Goal: Obtain resource: Download file/media

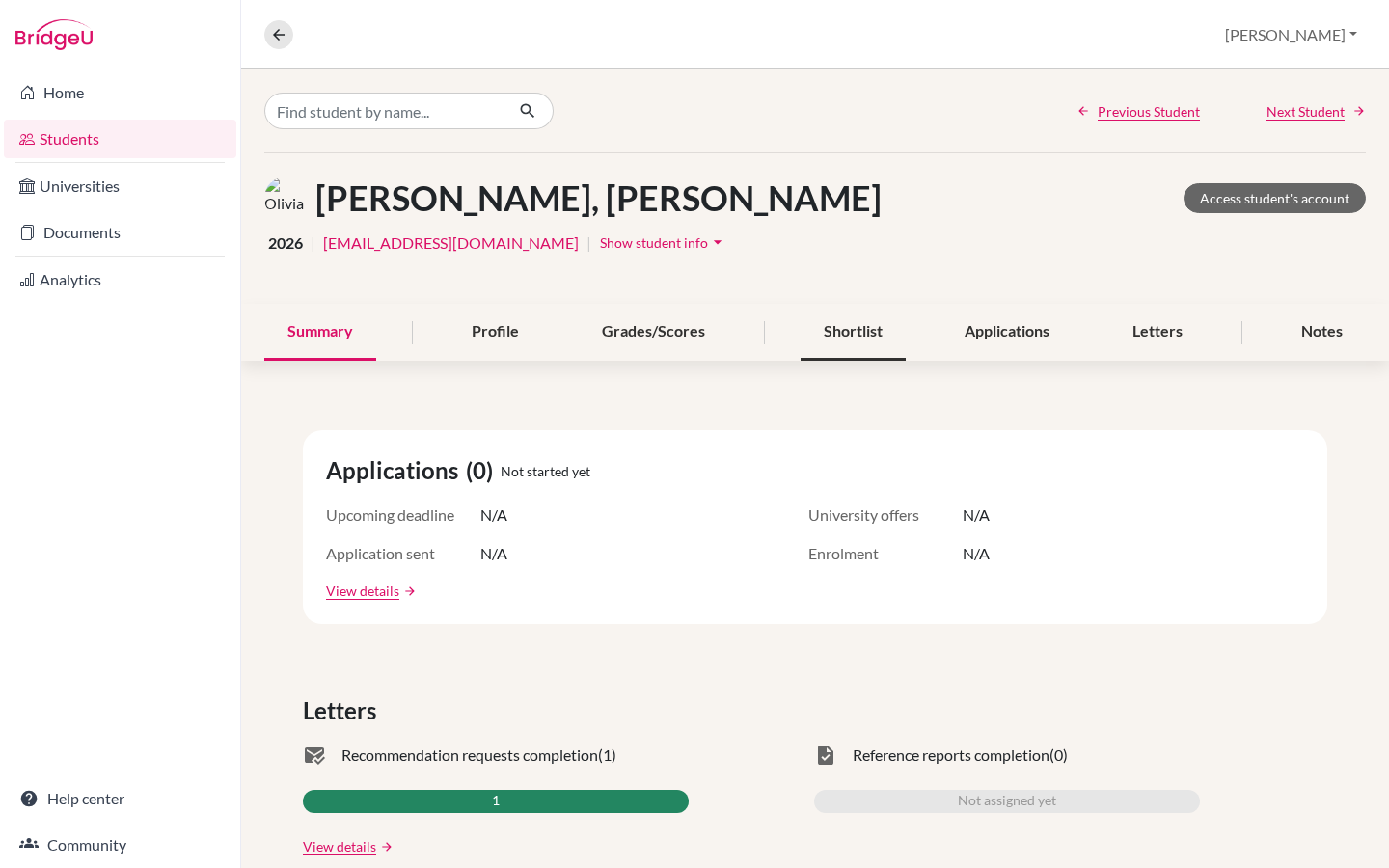
click at [857, 336] on div "Shortlist" at bounding box center [853, 332] width 105 height 57
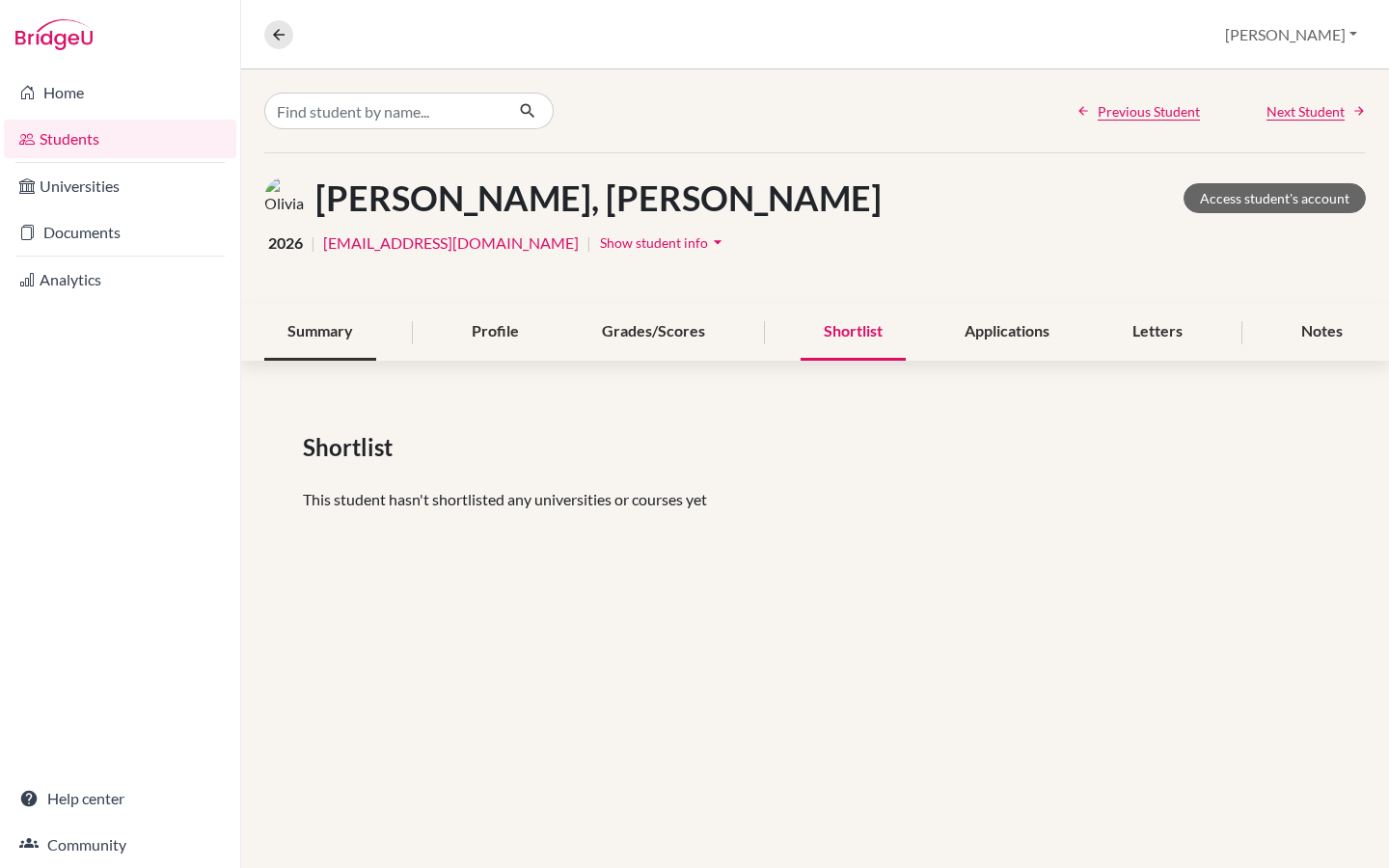
click at [308, 332] on div "Summary" at bounding box center [320, 332] width 112 height 57
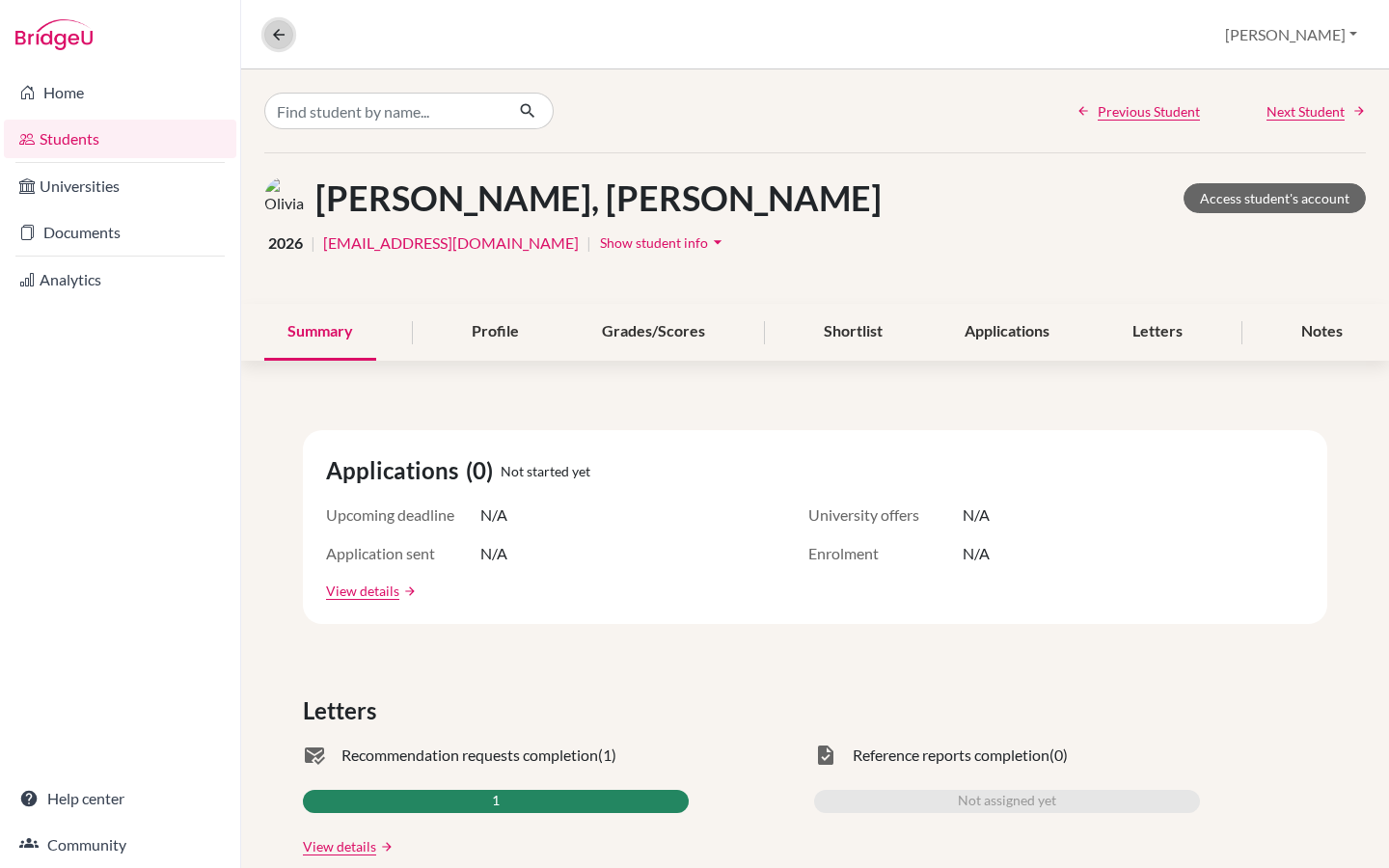
click at [281, 32] on icon at bounding box center [279, 35] width 18 height 18
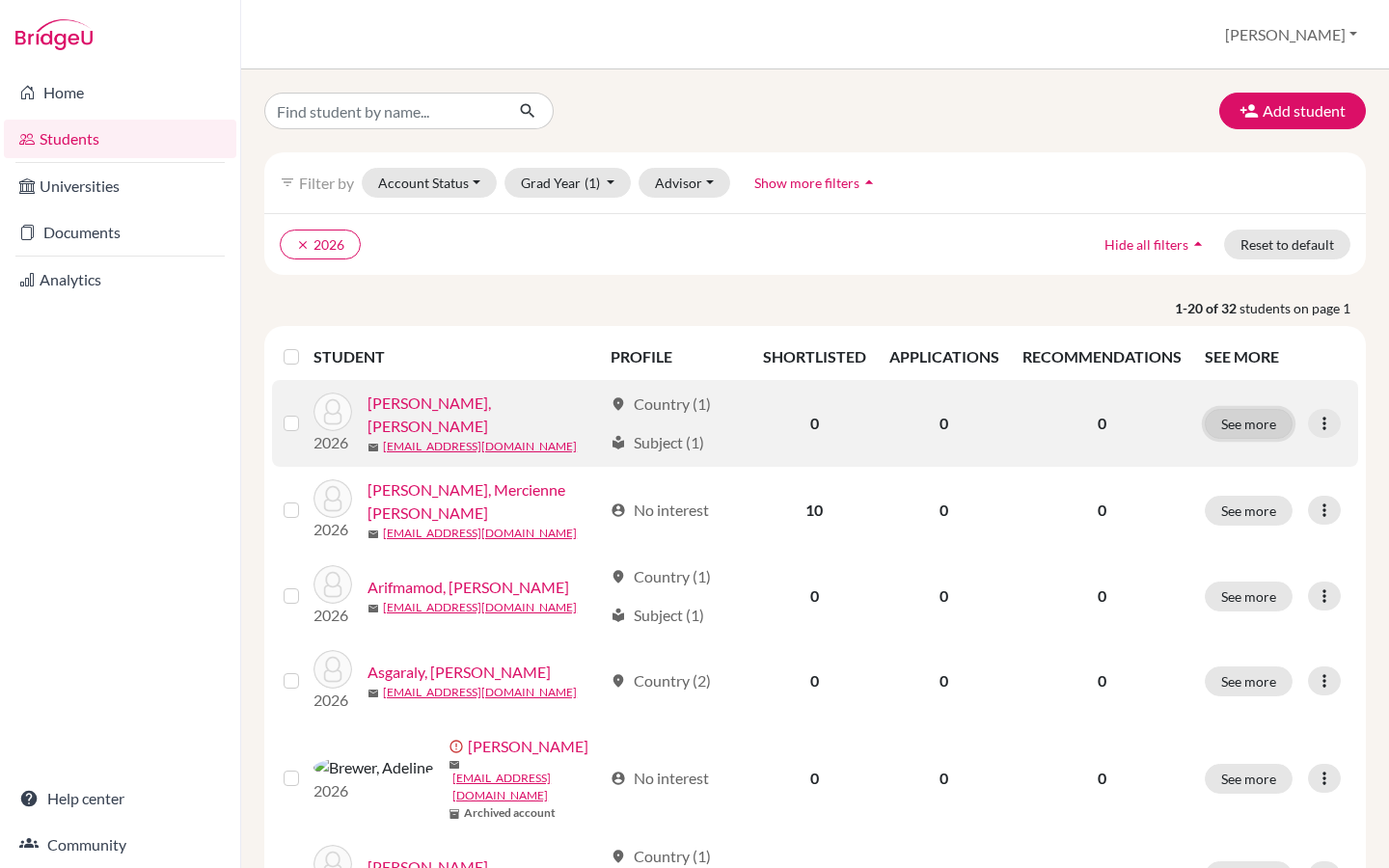
click at [1256, 417] on button "See more" at bounding box center [1249, 423] width 87 height 29
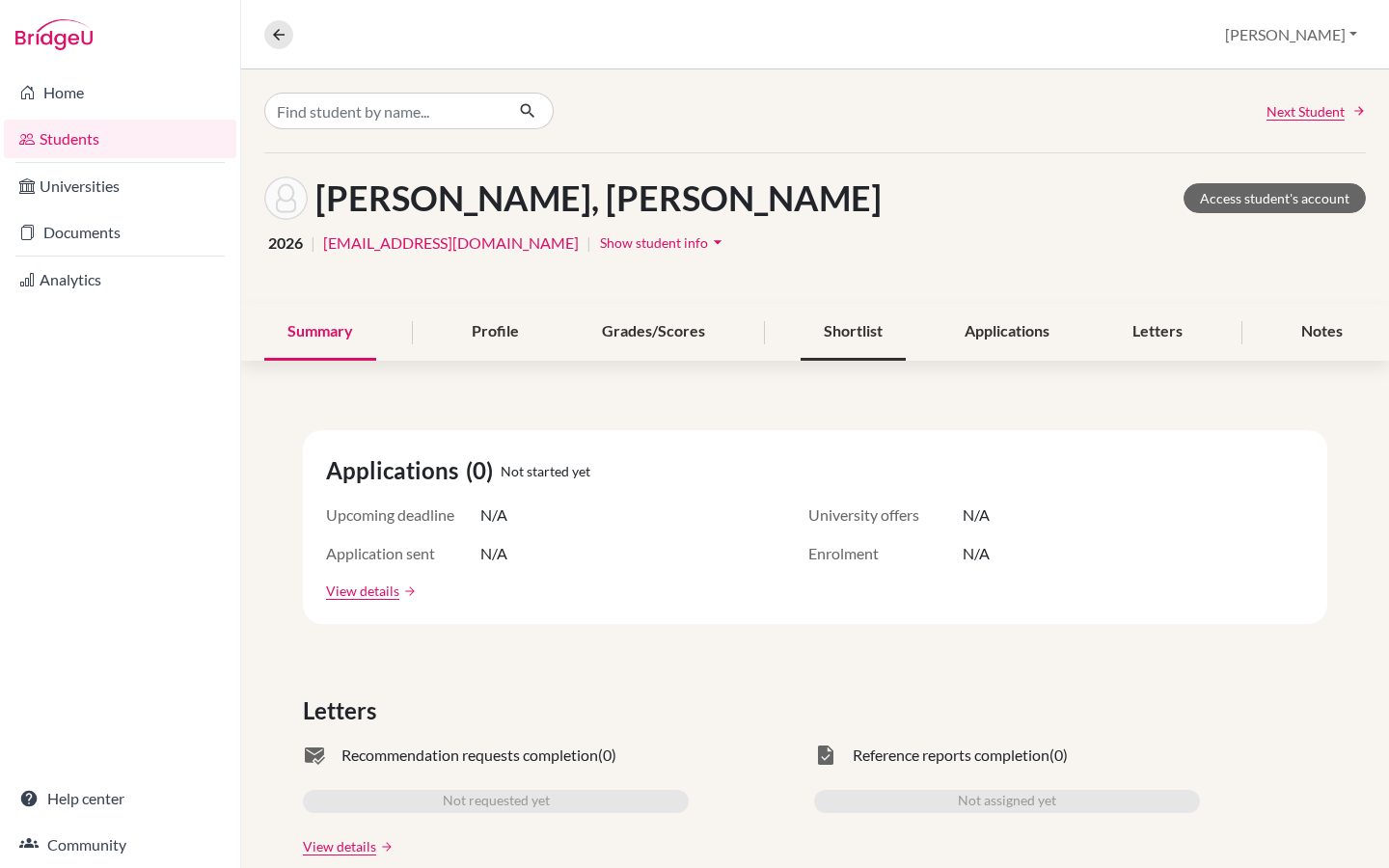
click at [874, 340] on div "Shortlist" at bounding box center [853, 332] width 105 height 57
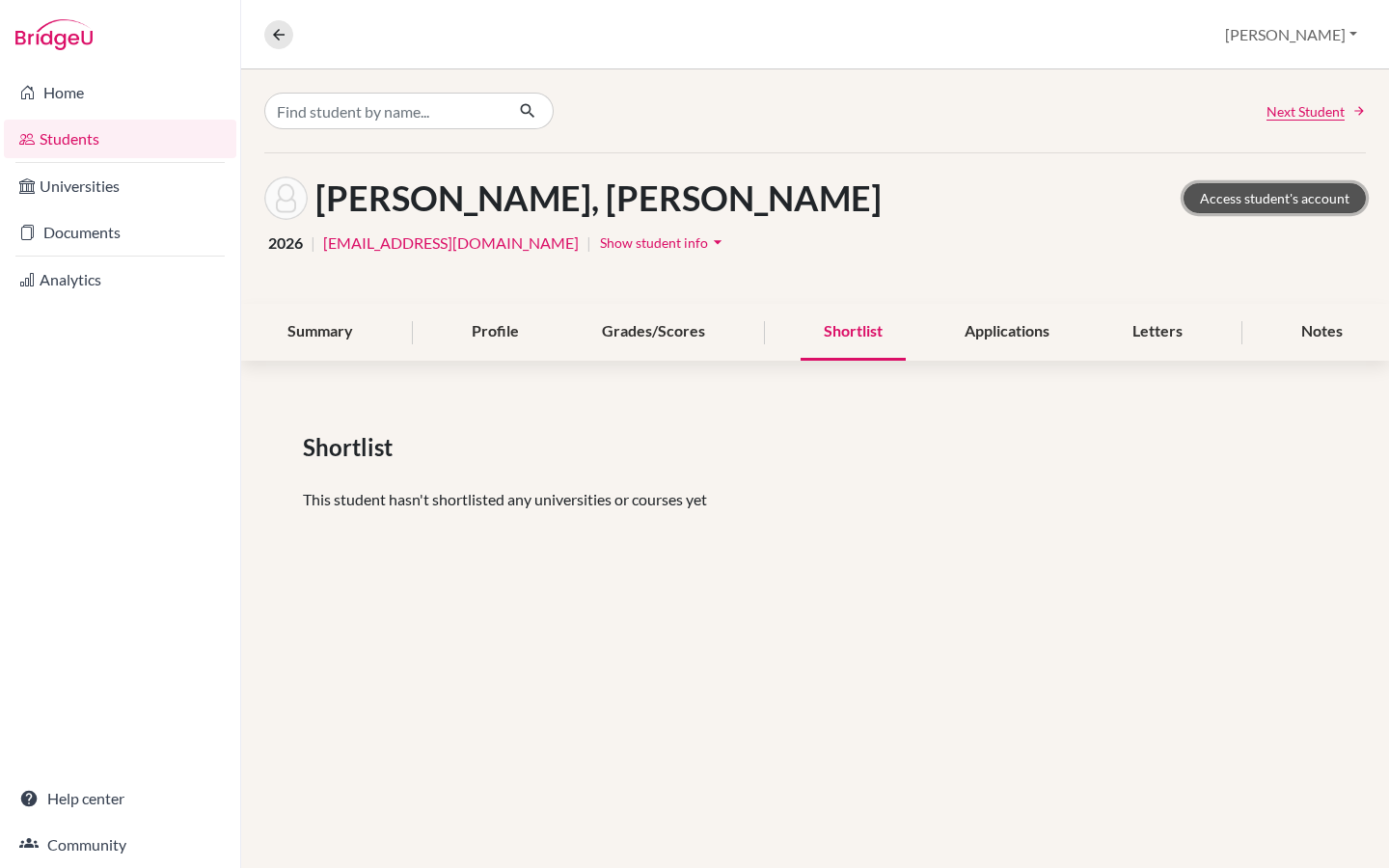
click at [1269, 199] on link "Access student's account" at bounding box center [1275, 198] width 183 height 29
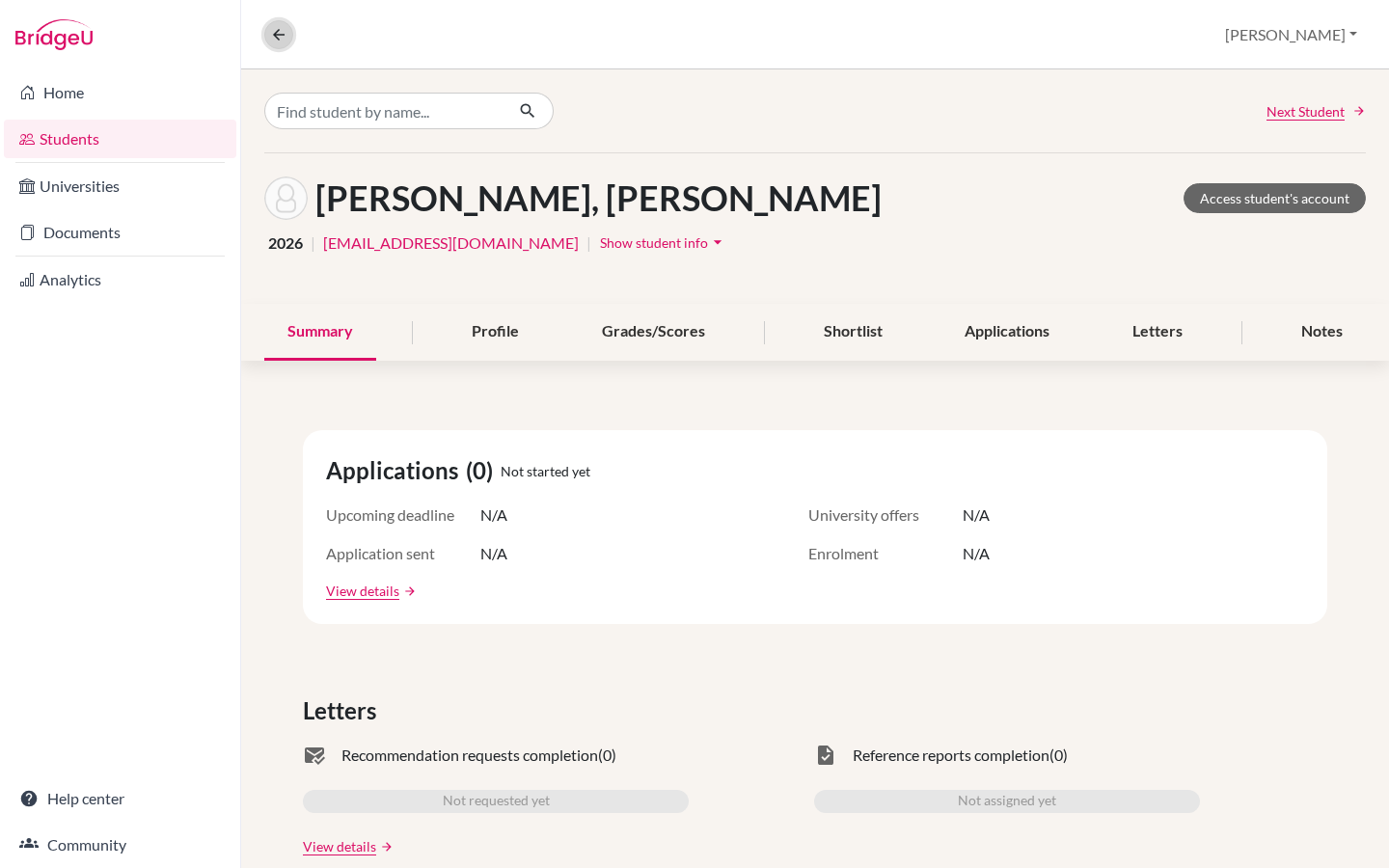
click at [278, 37] on icon at bounding box center [279, 35] width 18 height 18
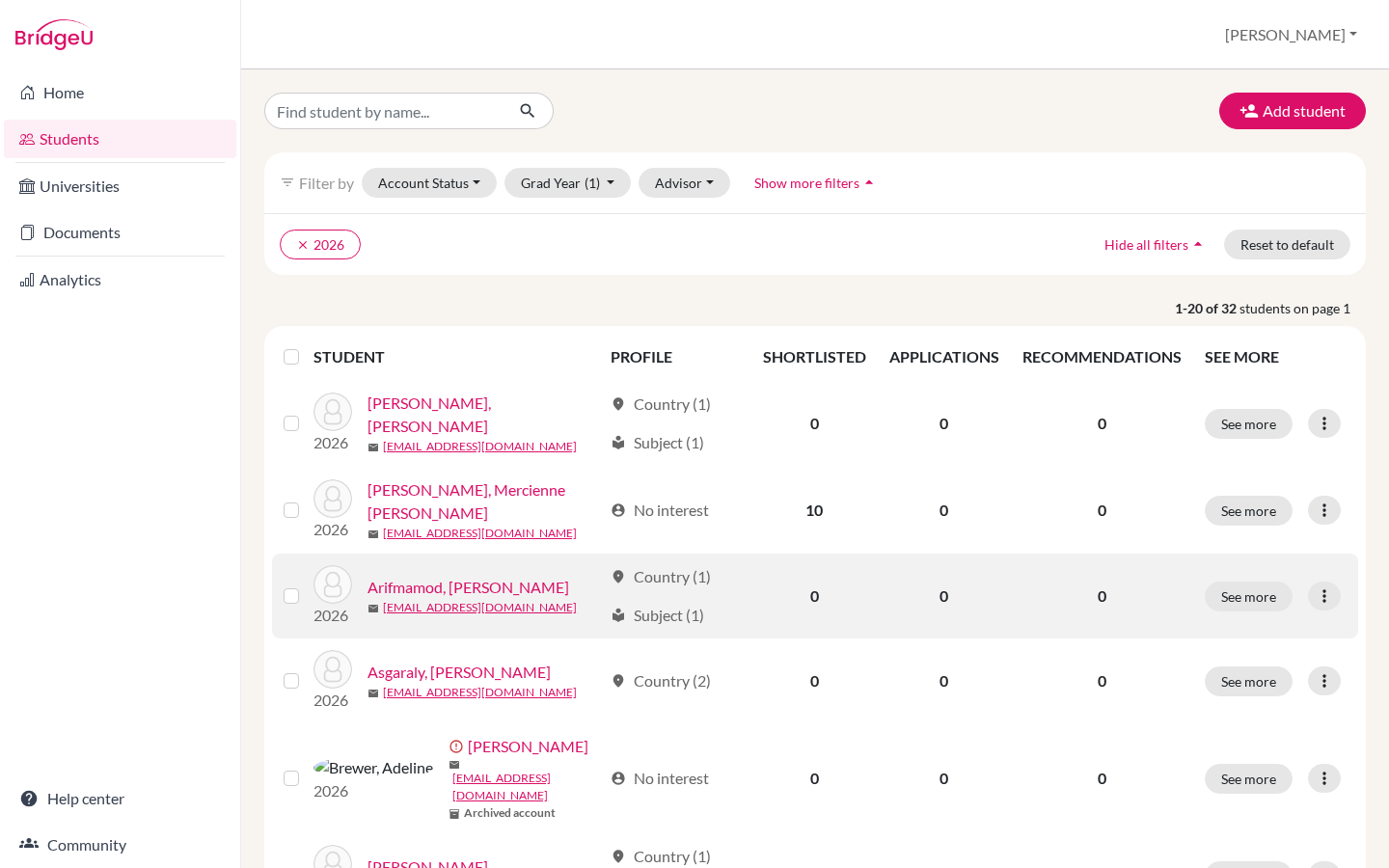
click at [442, 582] on link "Arifmamod, Mehdi" at bounding box center [468, 587] width 201 height 24
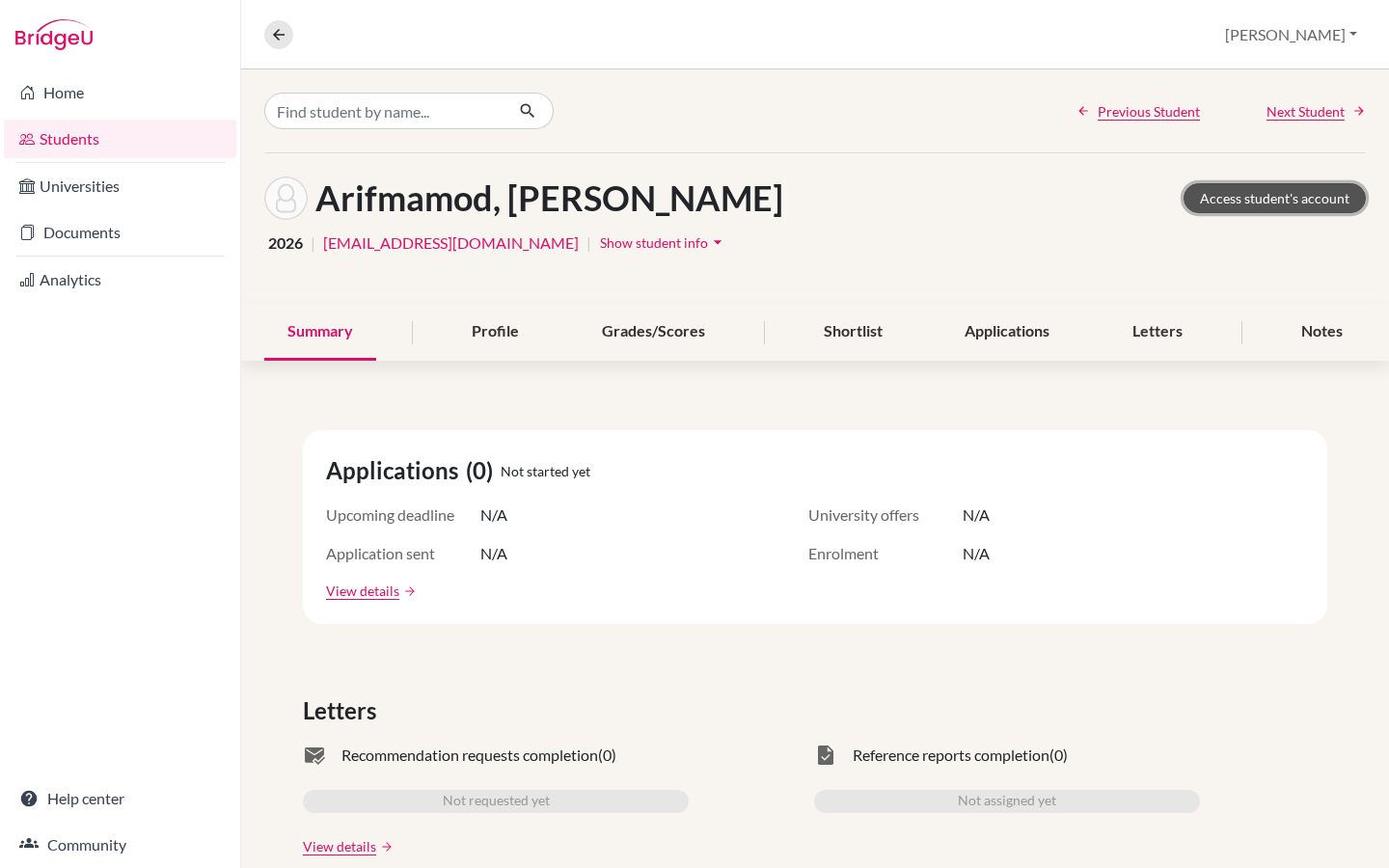
click at [1279, 195] on link "Access student's account" at bounding box center [1275, 198] width 183 height 29
click at [1282, 196] on link "Access student's account" at bounding box center [1275, 198] width 183 height 29
click at [1266, 192] on link "Access student's account" at bounding box center [1275, 198] width 183 height 29
click at [274, 34] on icon at bounding box center [279, 35] width 18 height 18
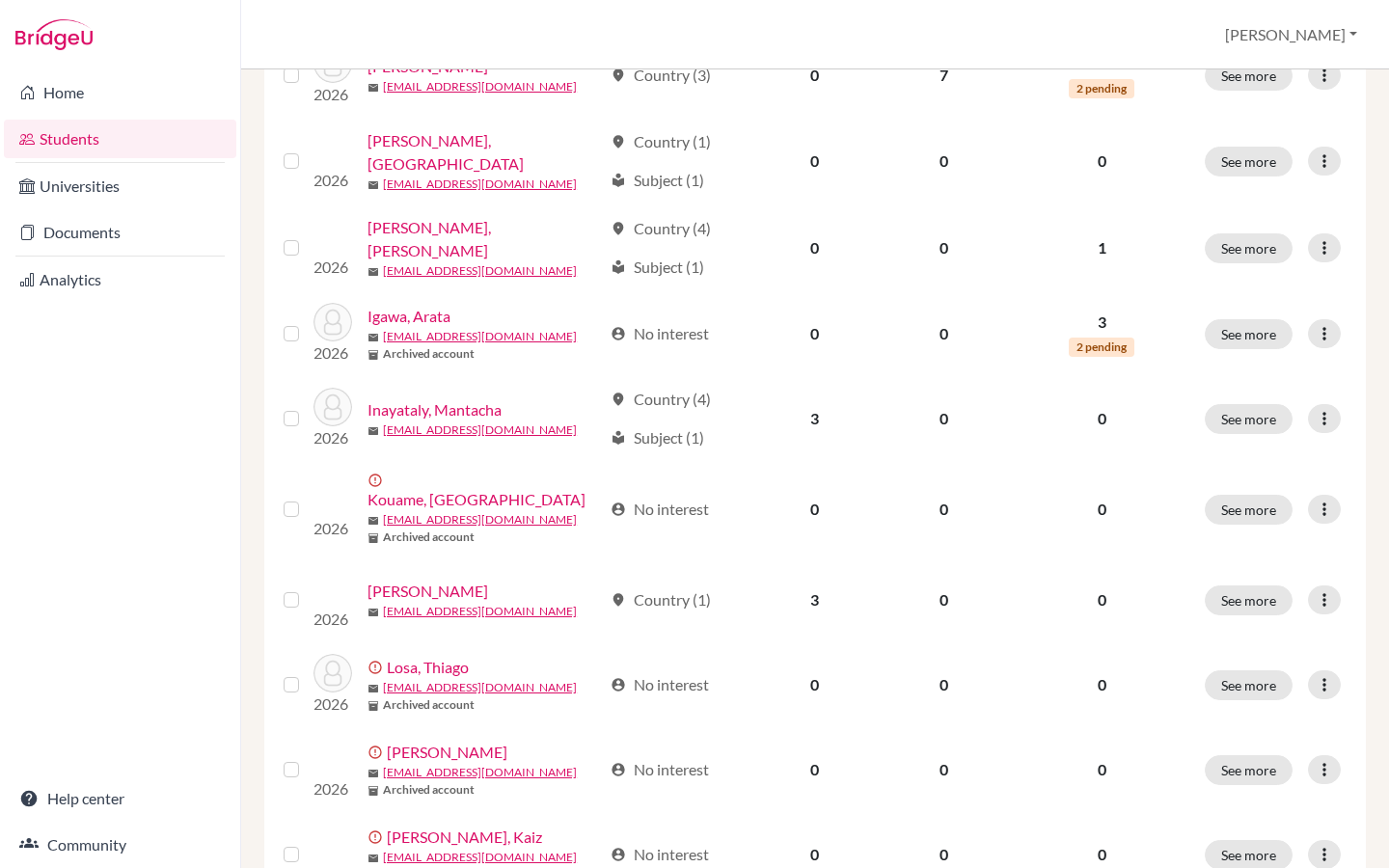
scroll to position [864, 0]
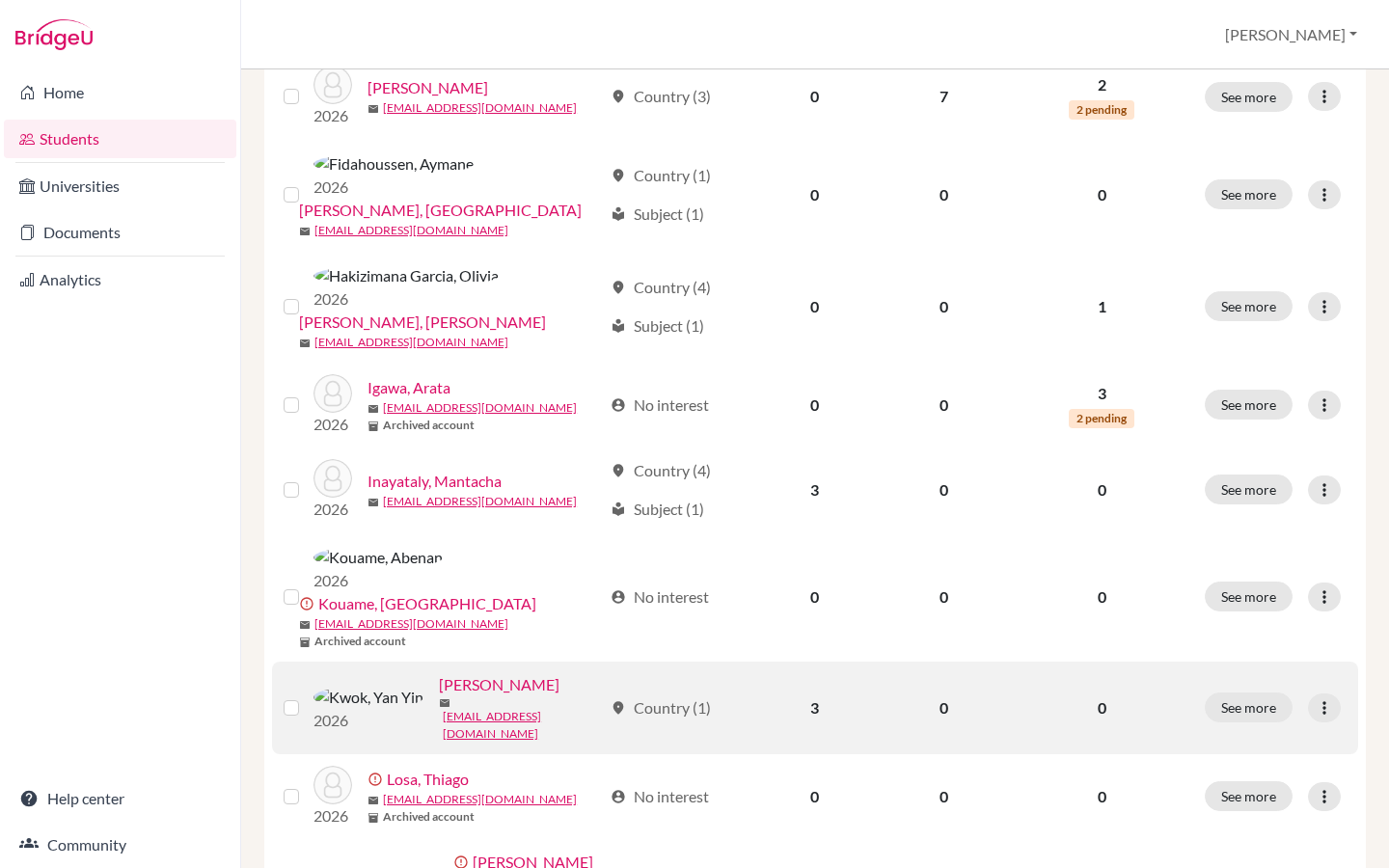
click at [449, 673] on link "Kwok, Yan Yin" at bounding box center [499, 684] width 121 height 24
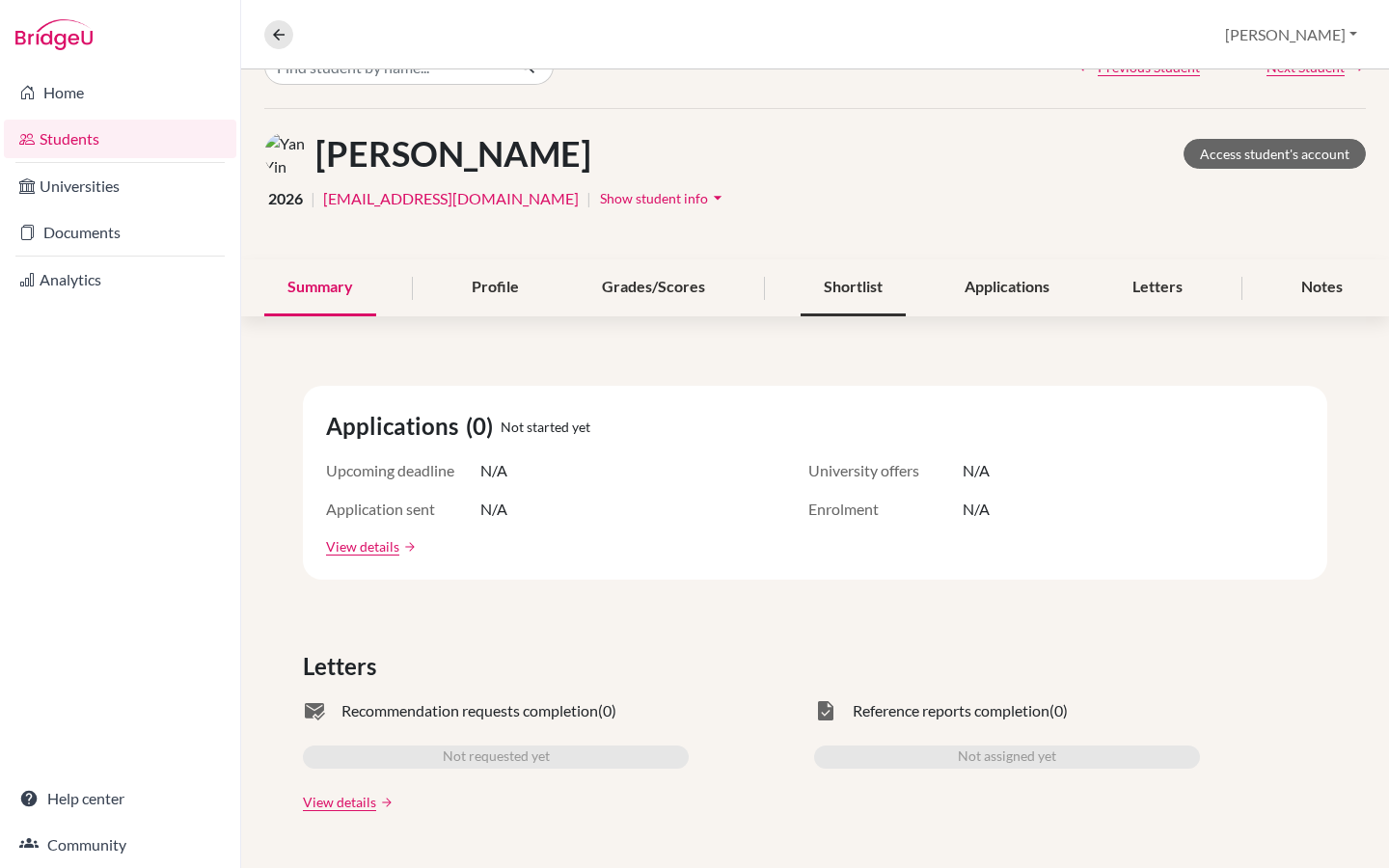
scroll to position [50, 0]
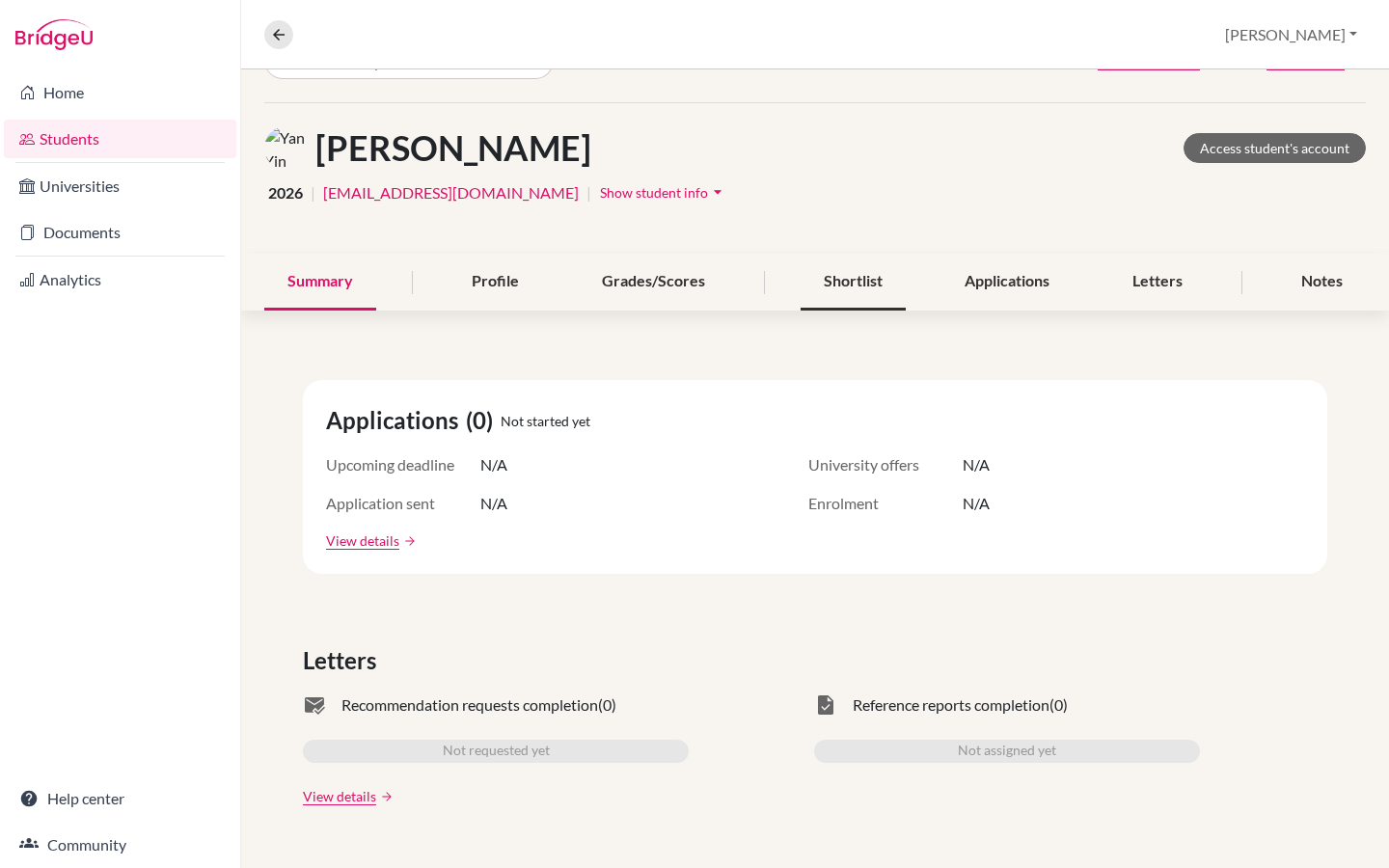
click at [864, 278] on div "Shortlist" at bounding box center [853, 282] width 105 height 57
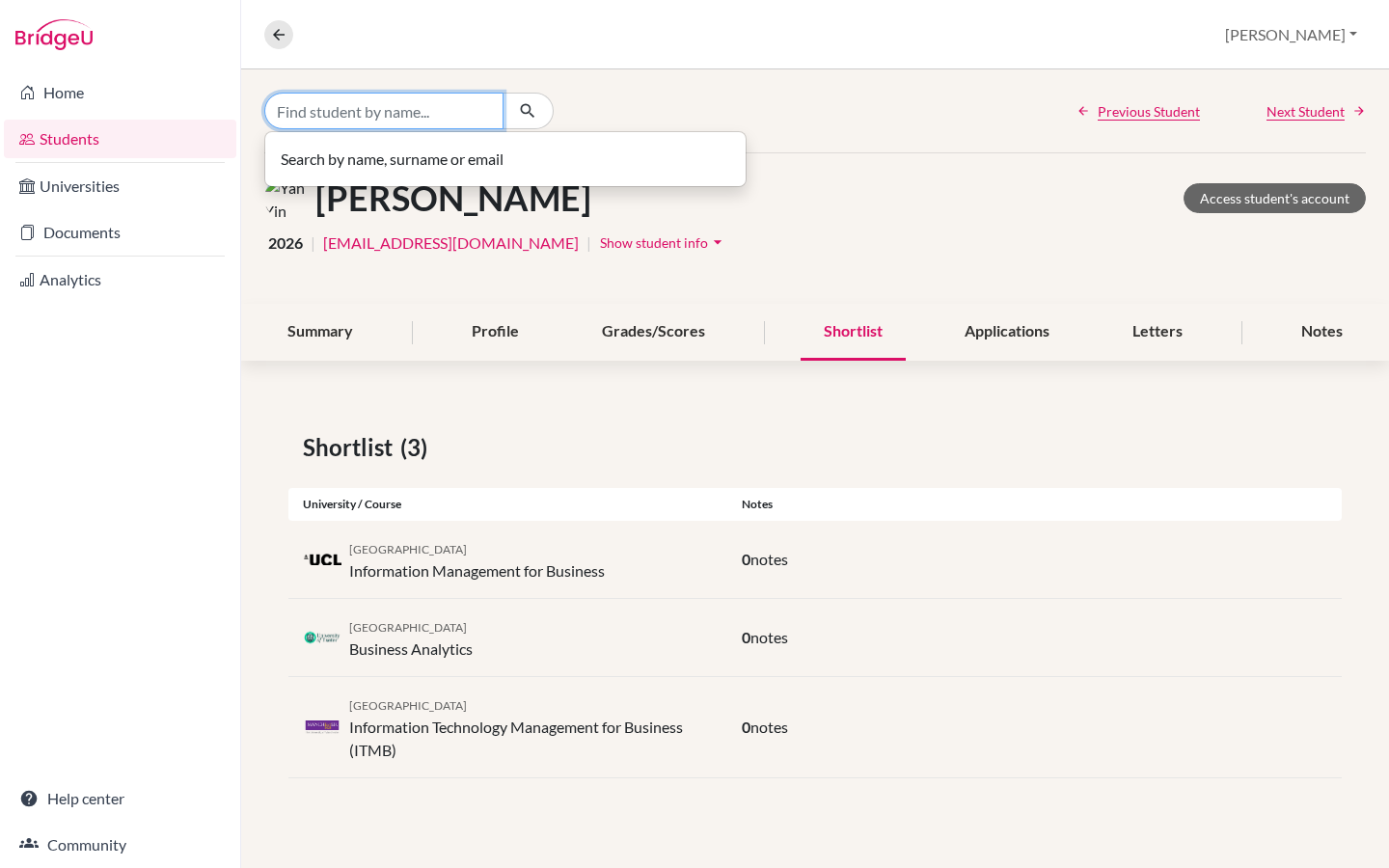
click at [320, 112] on input "Find student by name..." at bounding box center [384, 110] width 240 height 36
type input "nicolas"
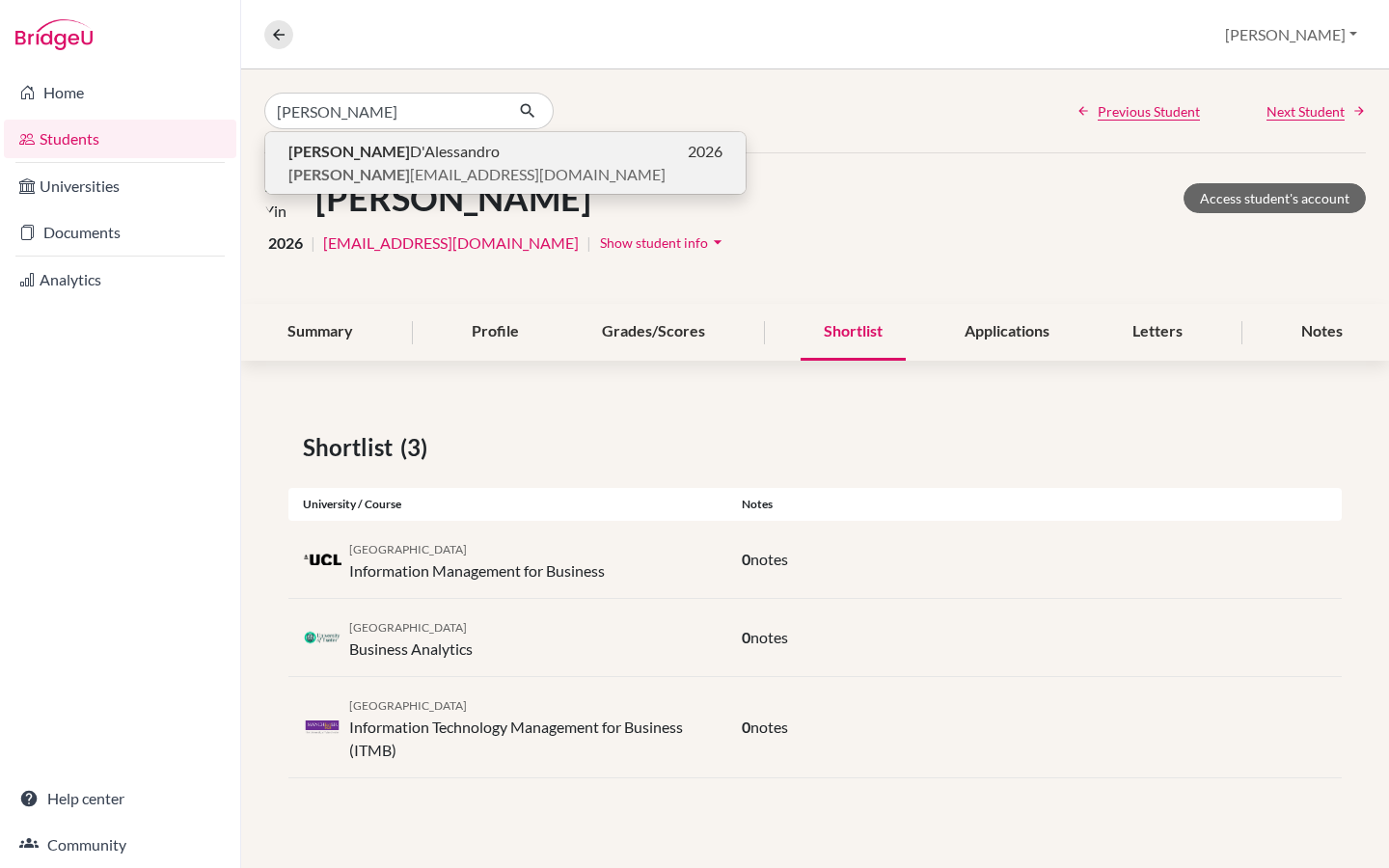
click at [372, 150] on span "Nicolas D'Alessandro" at bounding box center [394, 151] width 211 height 24
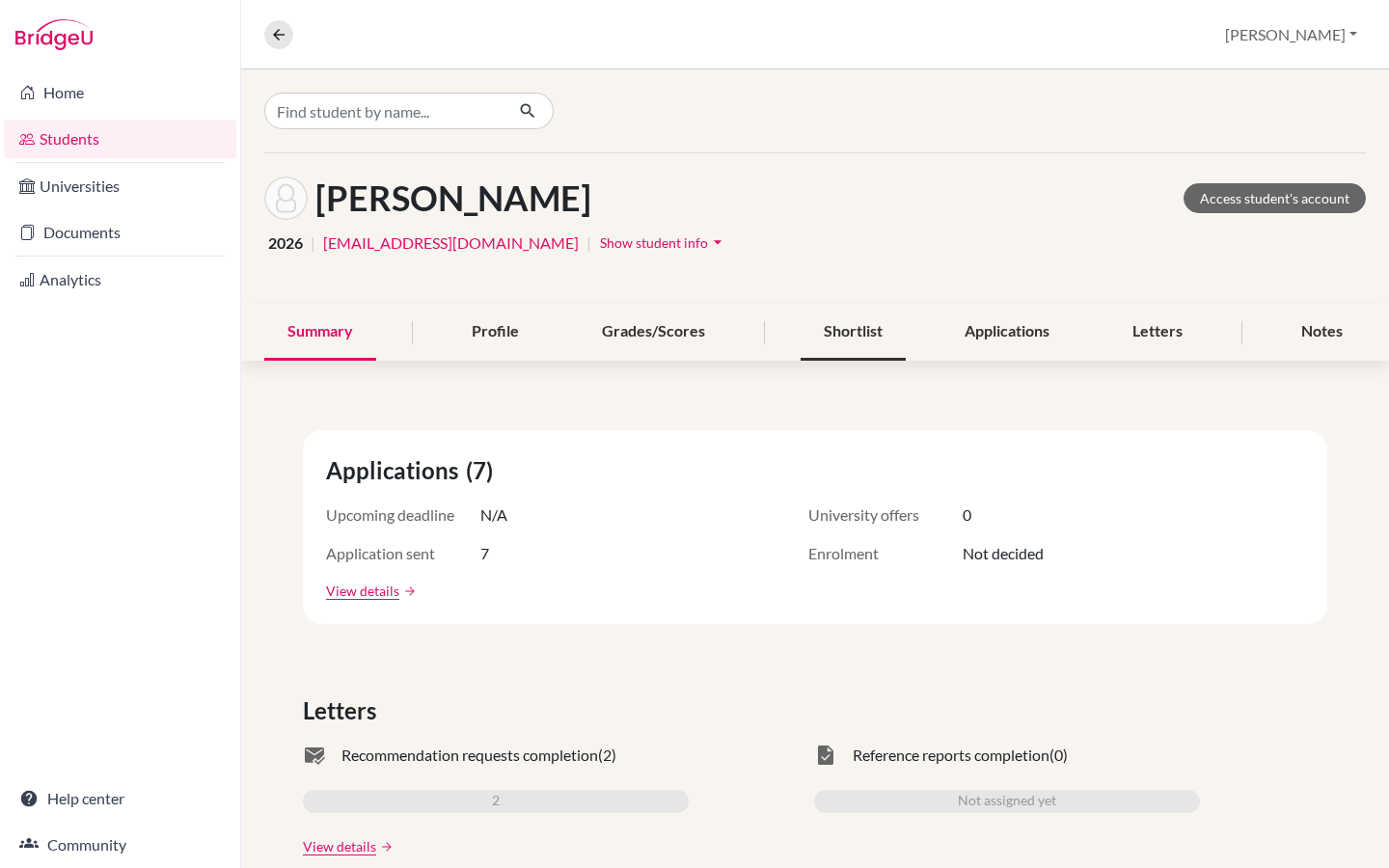
click at [862, 332] on div "Shortlist" at bounding box center [853, 332] width 105 height 57
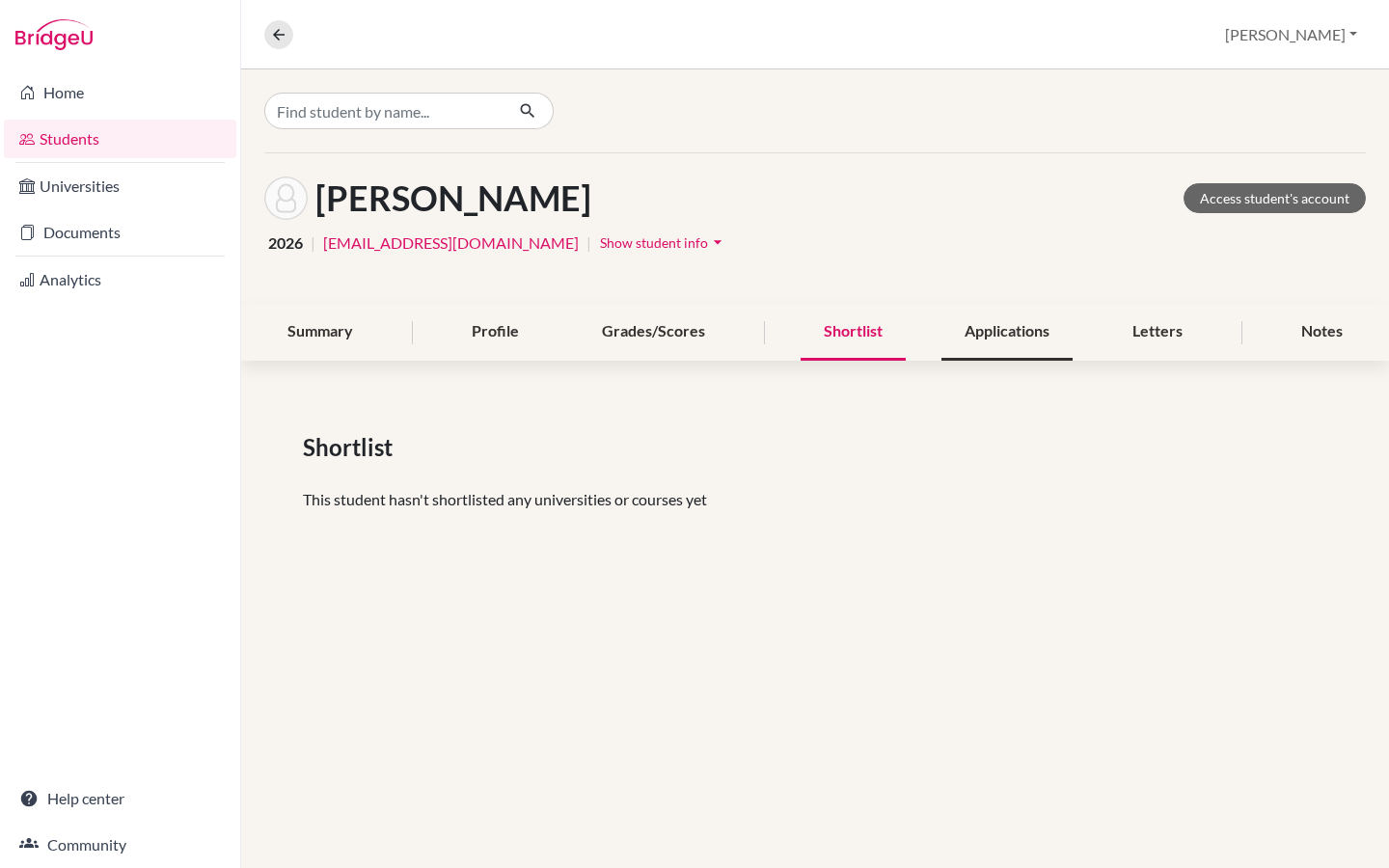
click at [995, 330] on div "Applications" at bounding box center [1007, 332] width 132 height 57
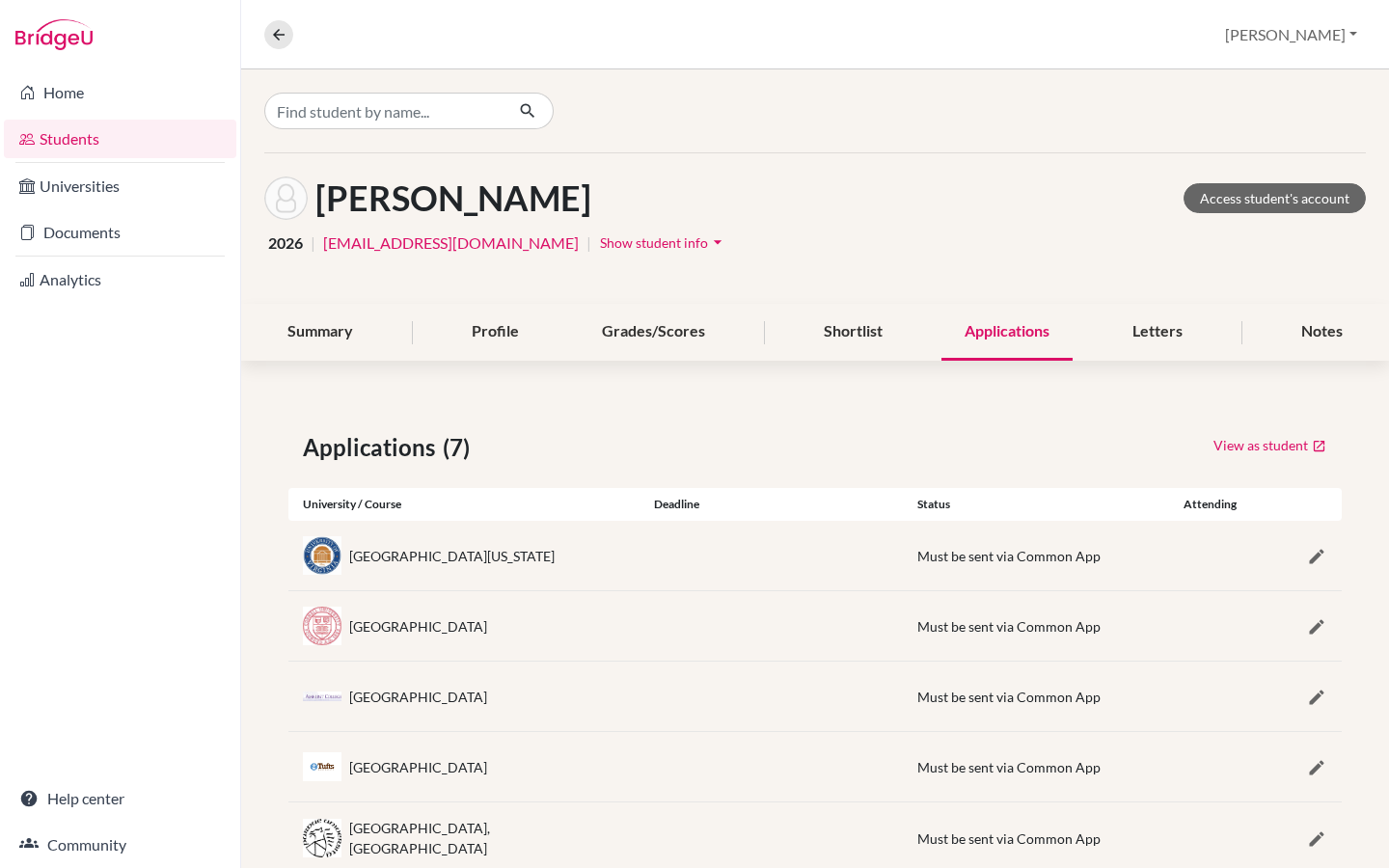
scroll to position [191, 0]
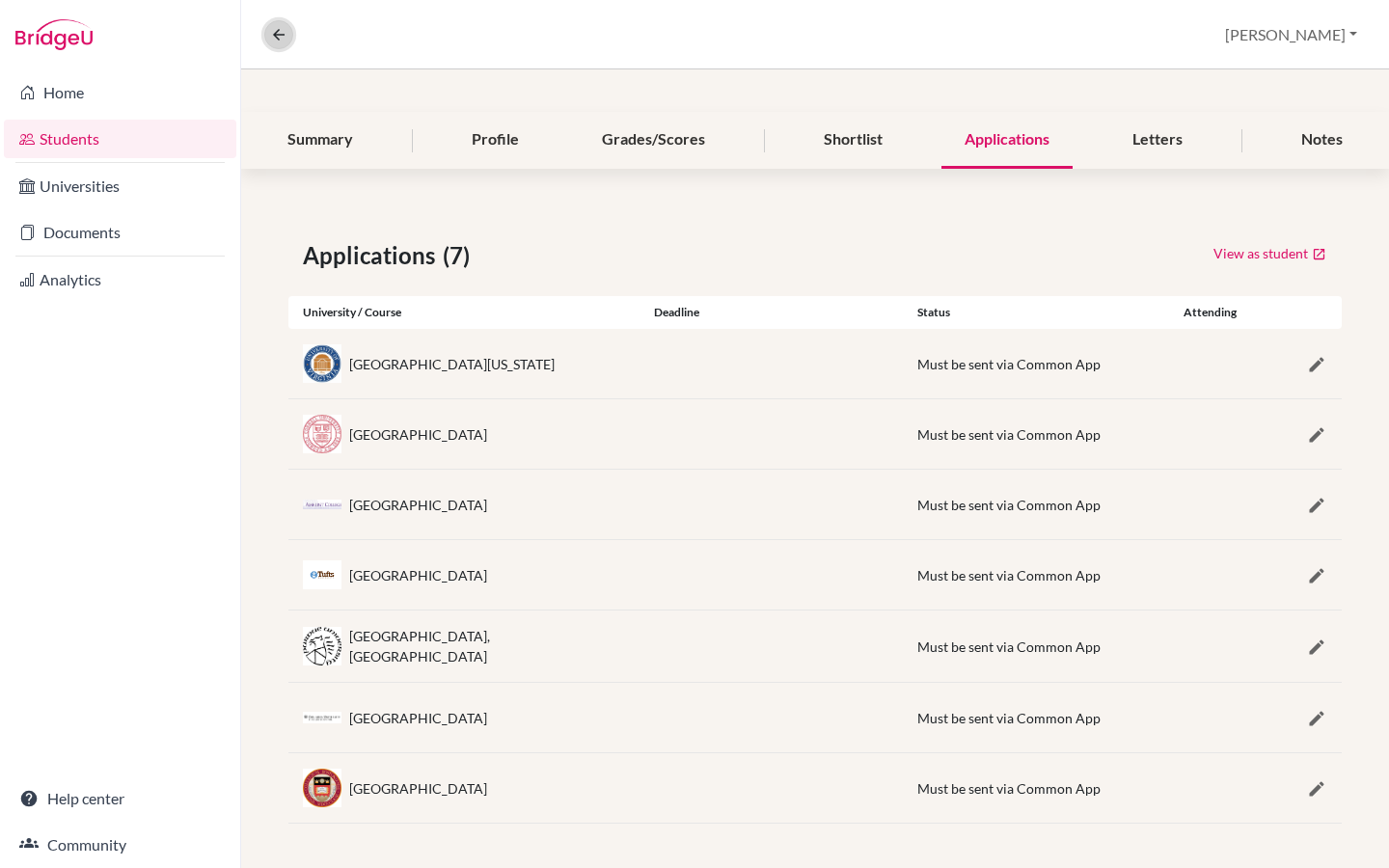
click at [276, 33] on icon at bounding box center [279, 35] width 18 height 18
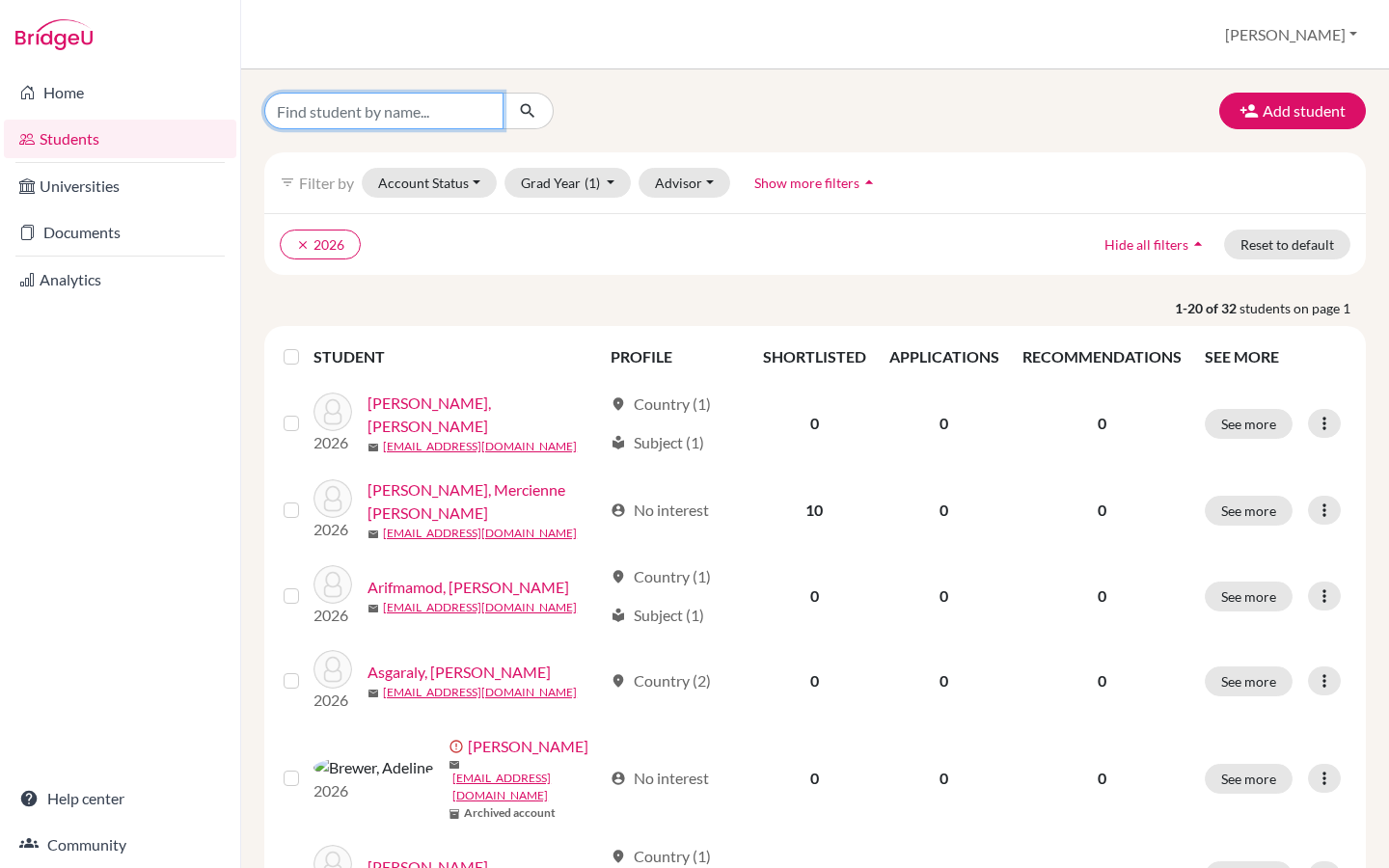
click at [347, 115] on input "Find student by name..." at bounding box center [384, 110] width 240 height 36
type input "sam"
click button "submit" at bounding box center [528, 110] width 51 height 36
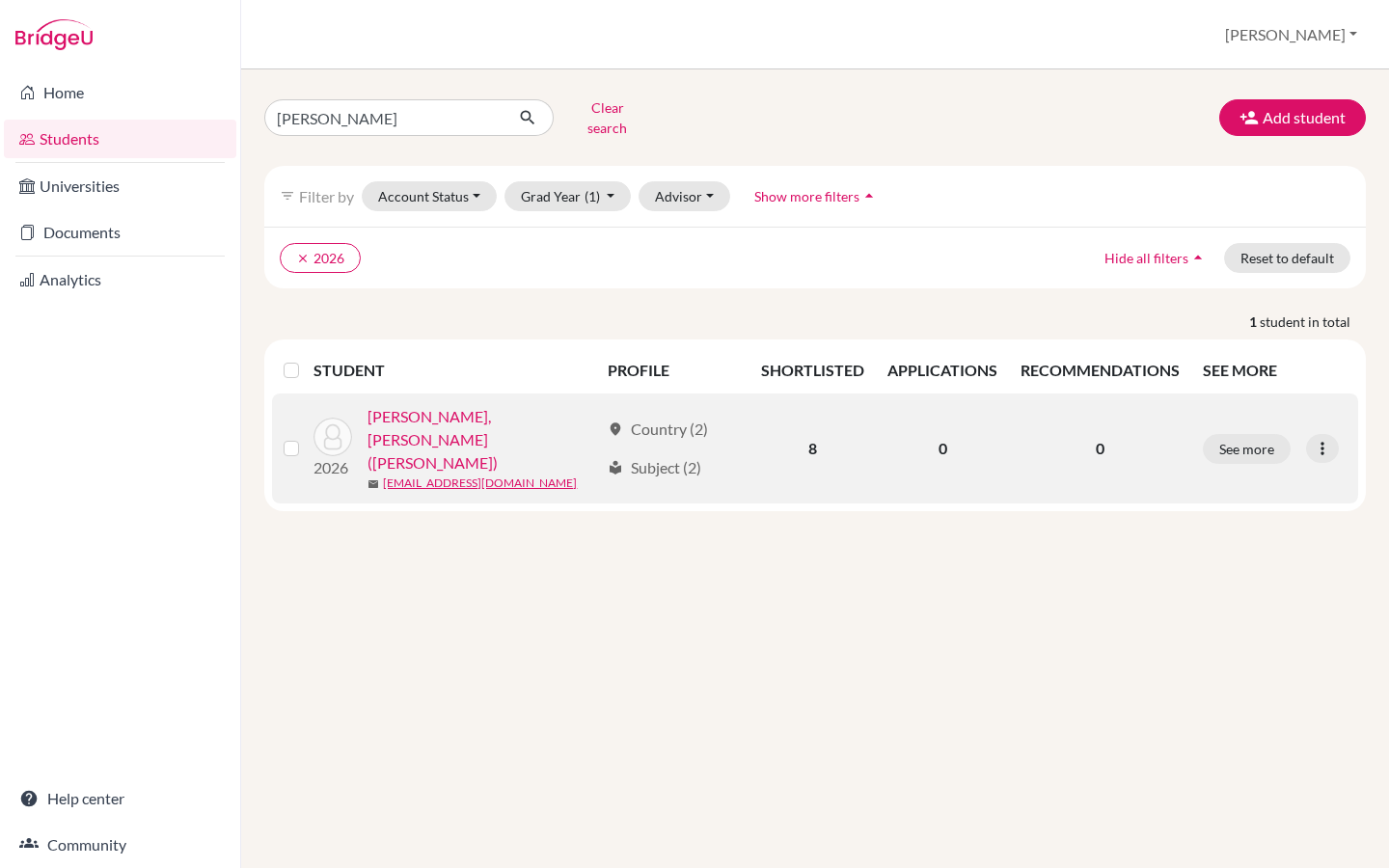
click at [457, 405] on link "Ravoahangy Rasendrason, Kassey (Samuel)" at bounding box center [483, 439] width 232 height 70
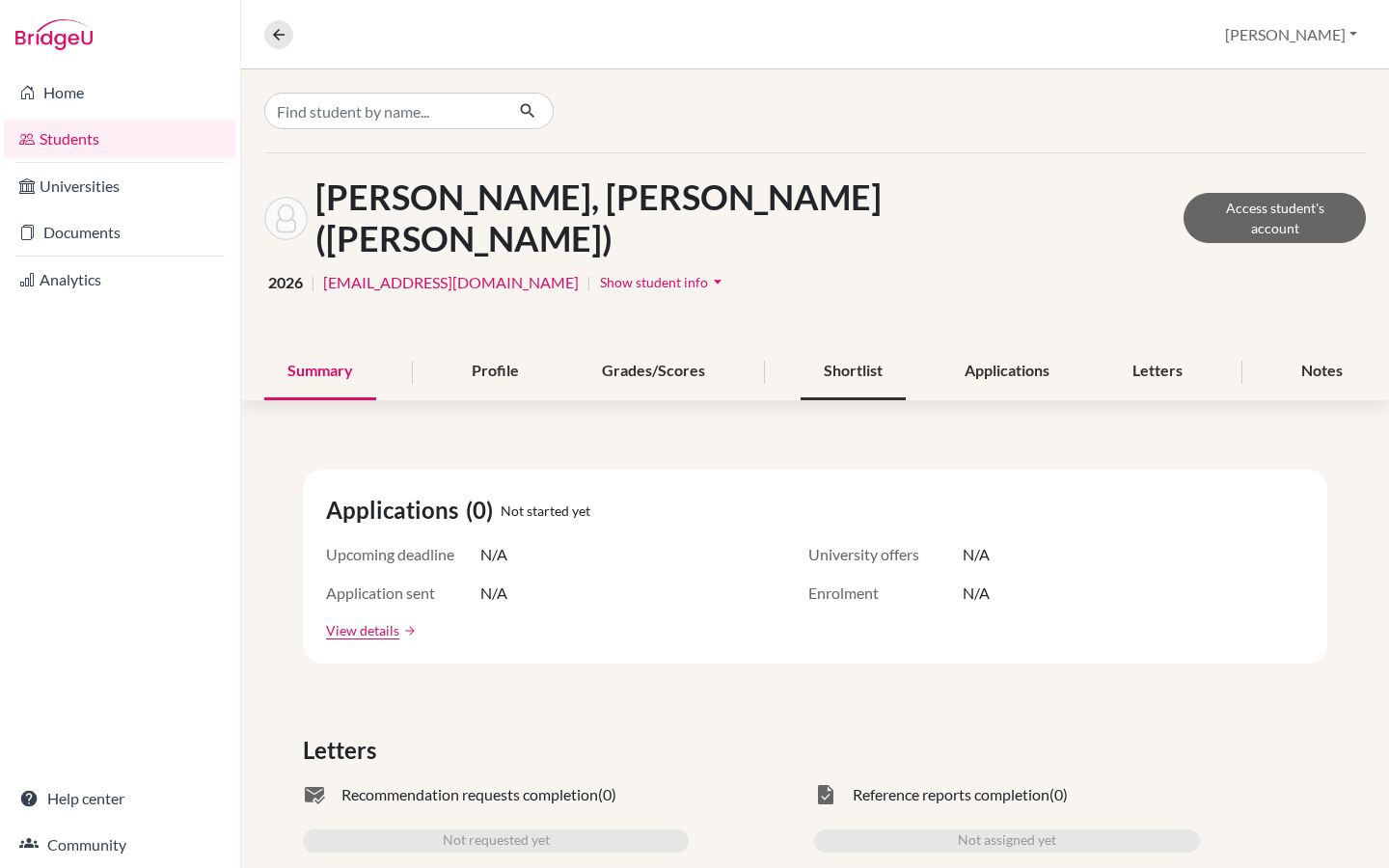
click at [840, 344] on div "Shortlist" at bounding box center [853, 372] width 105 height 57
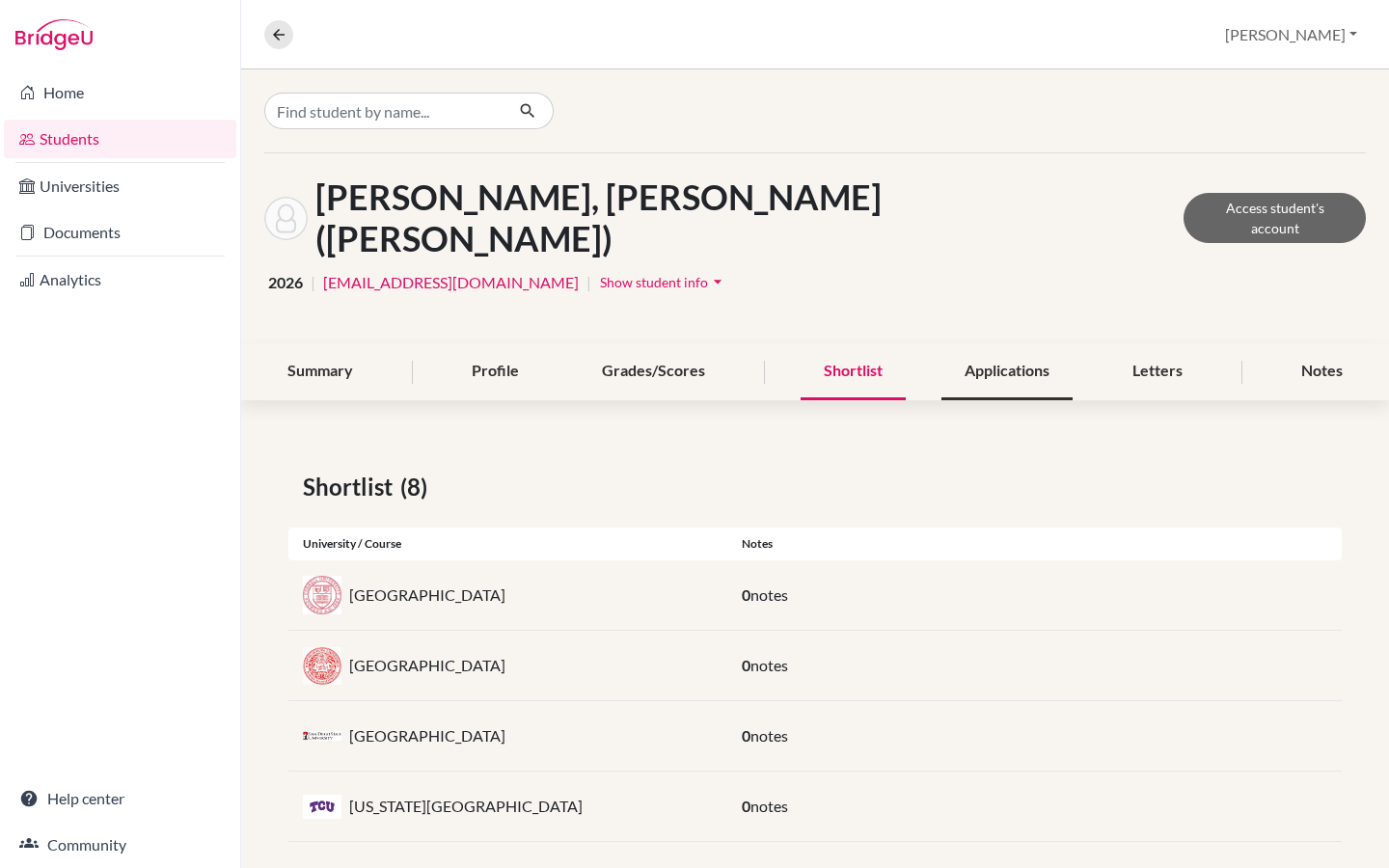
click at [1026, 344] on div "Applications" at bounding box center [1007, 372] width 132 height 57
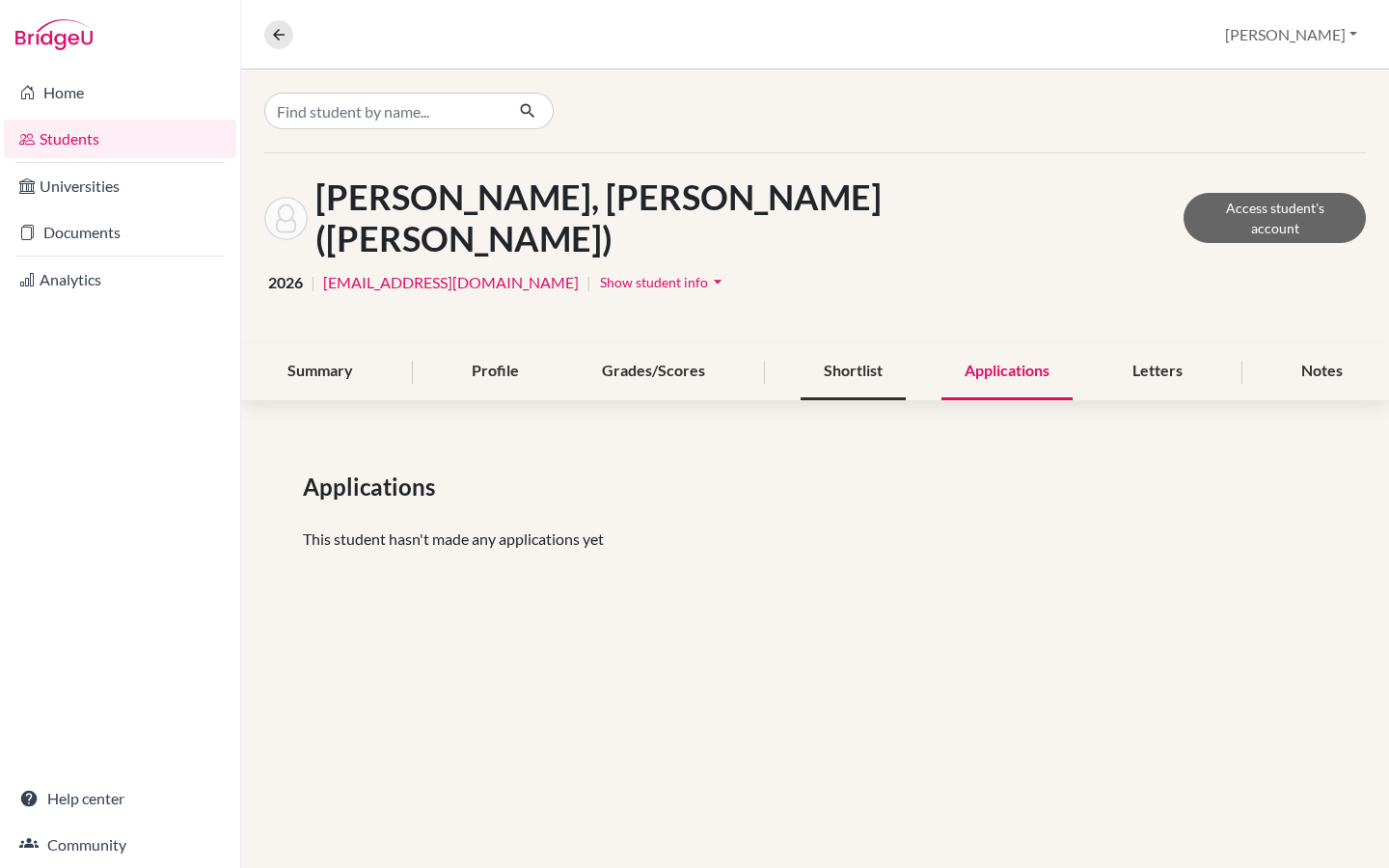
click at [859, 344] on div "Shortlist" at bounding box center [853, 372] width 105 height 57
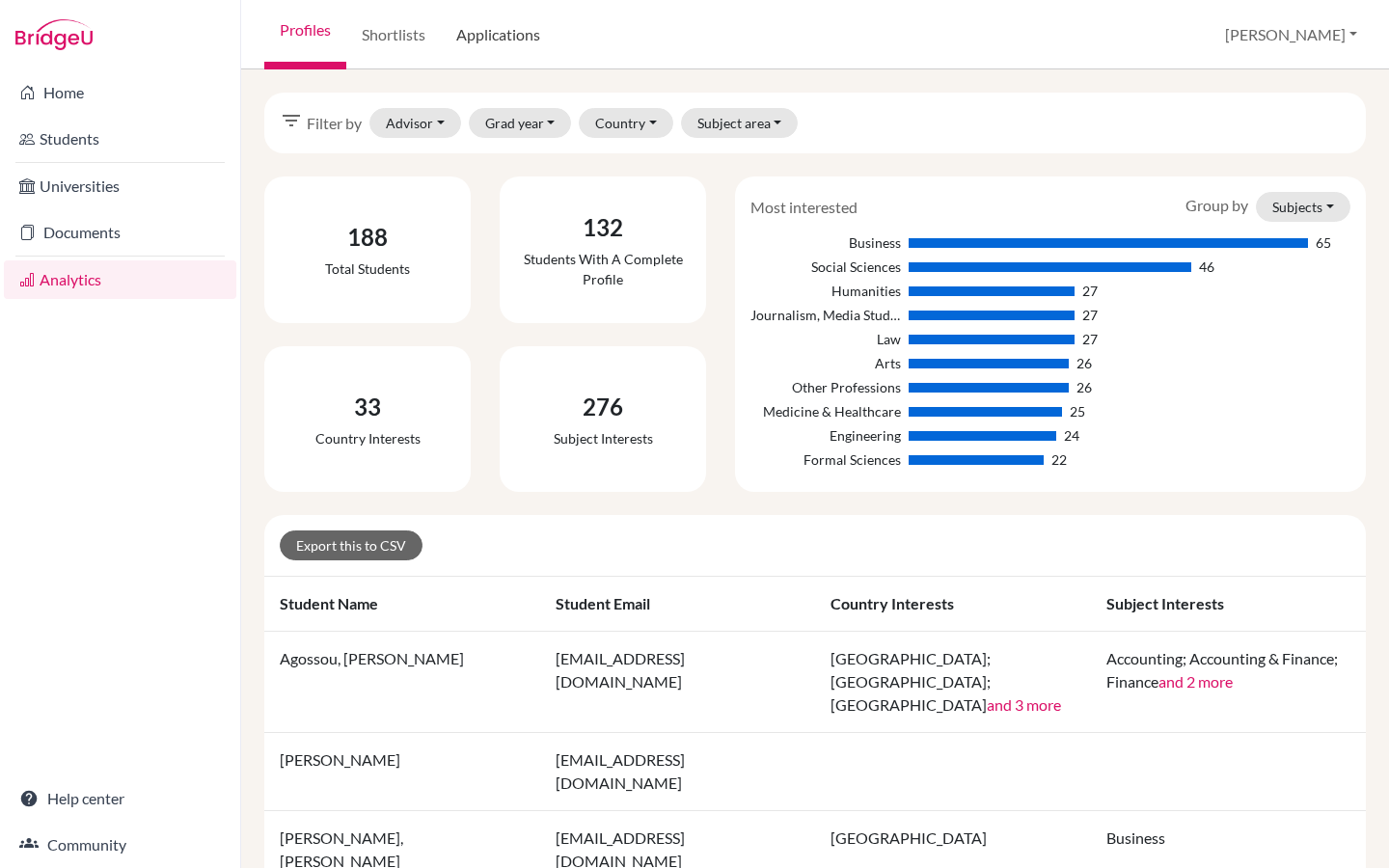
click at [528, 29] on link "Applications" at bounding box center [498, 34] width 115 height 70
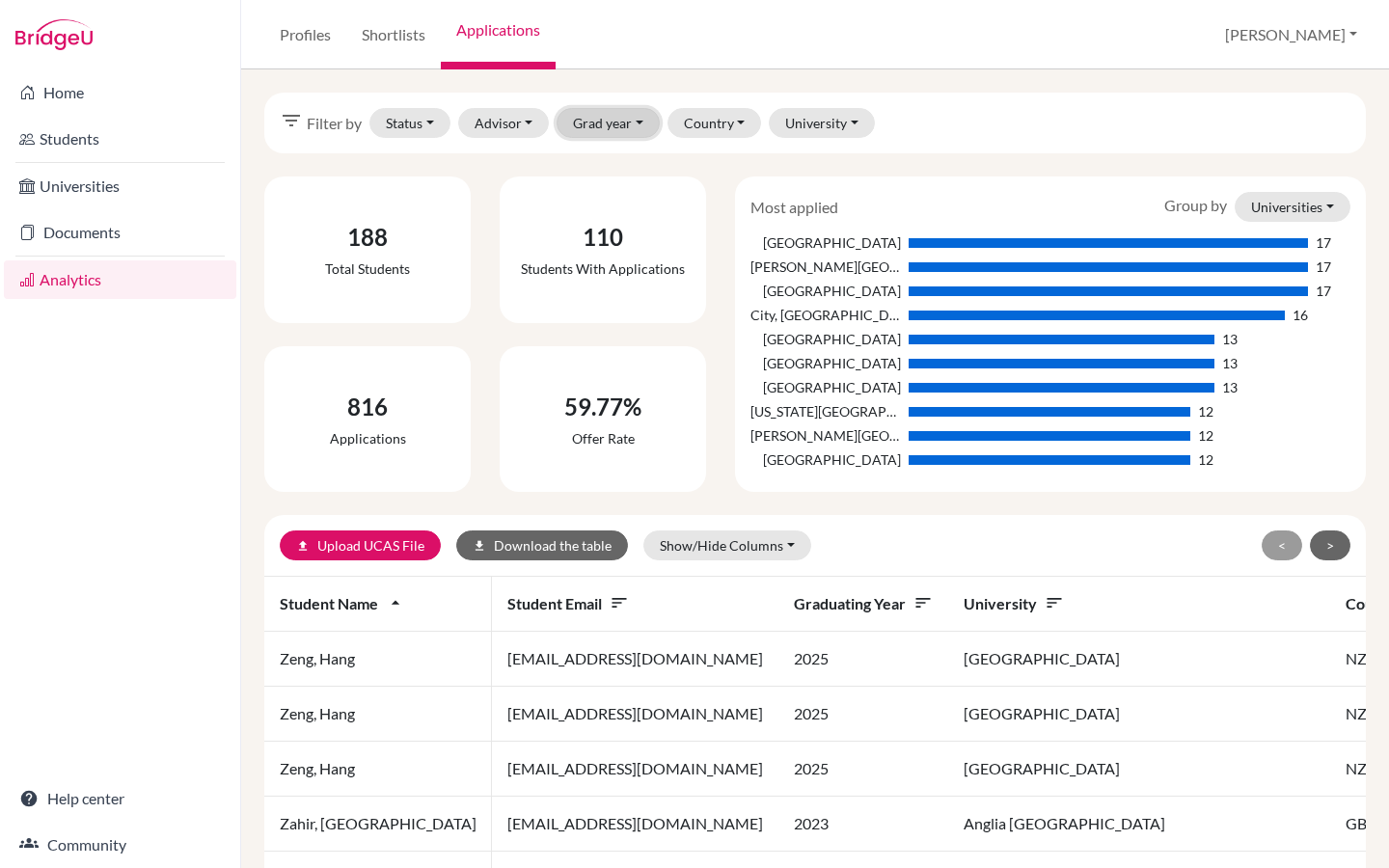
click at [626, 124] on button "Grad year" at bounding box center [608, 123] width 103 height 29
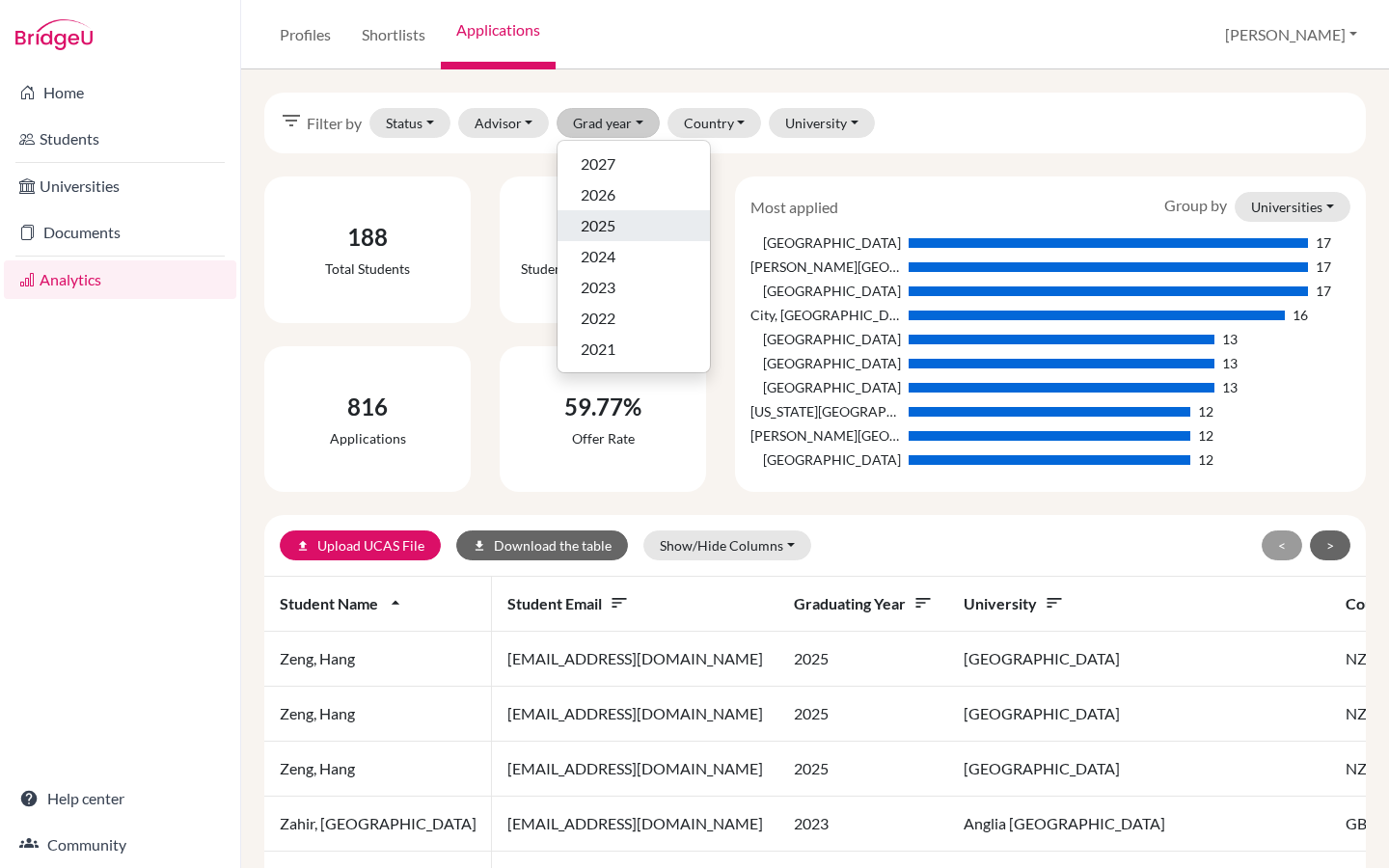
click at [610, 216] on span "2025" at bounding box center [597, 226] width 34 height 24
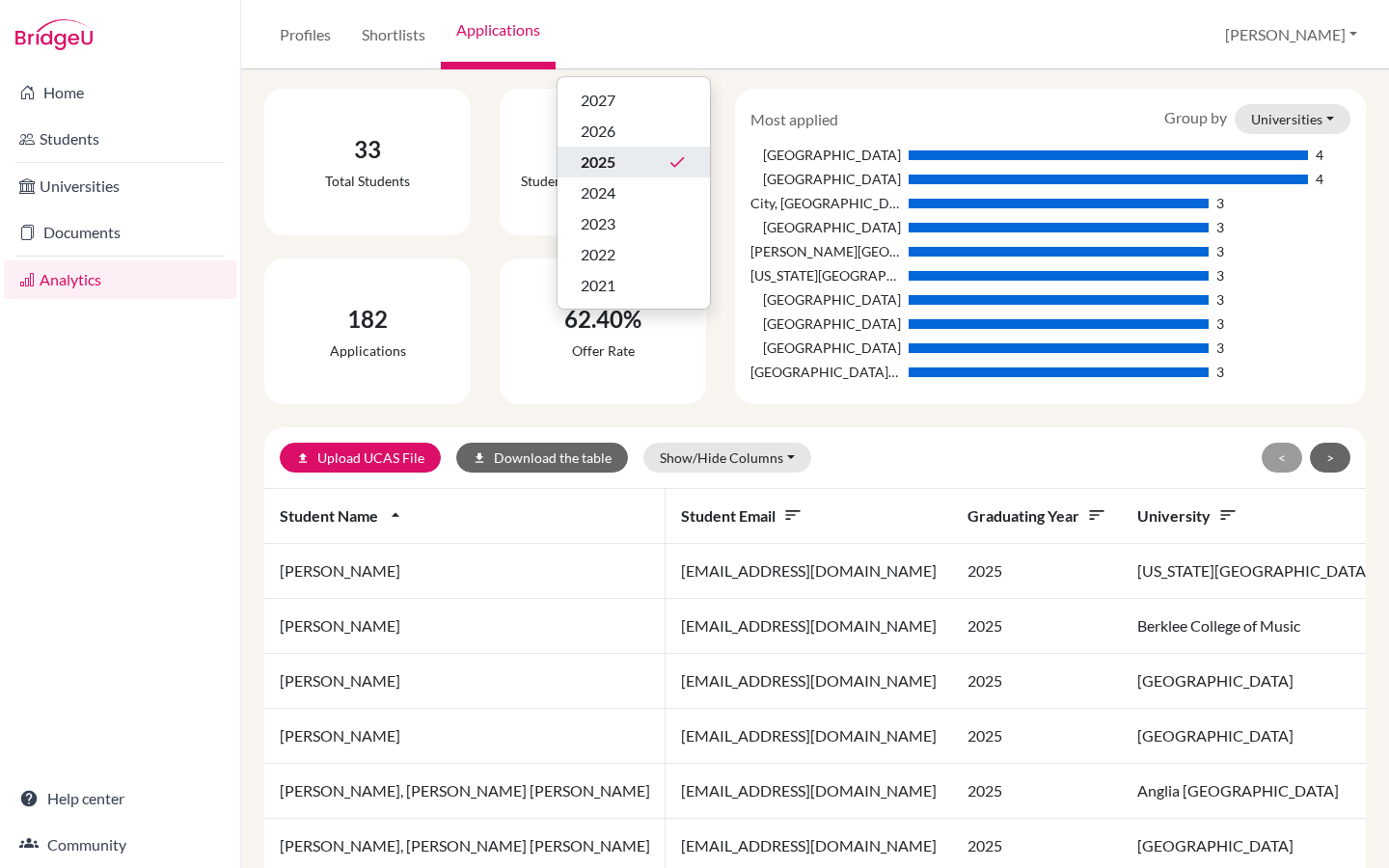
scroll to position [162, 0]
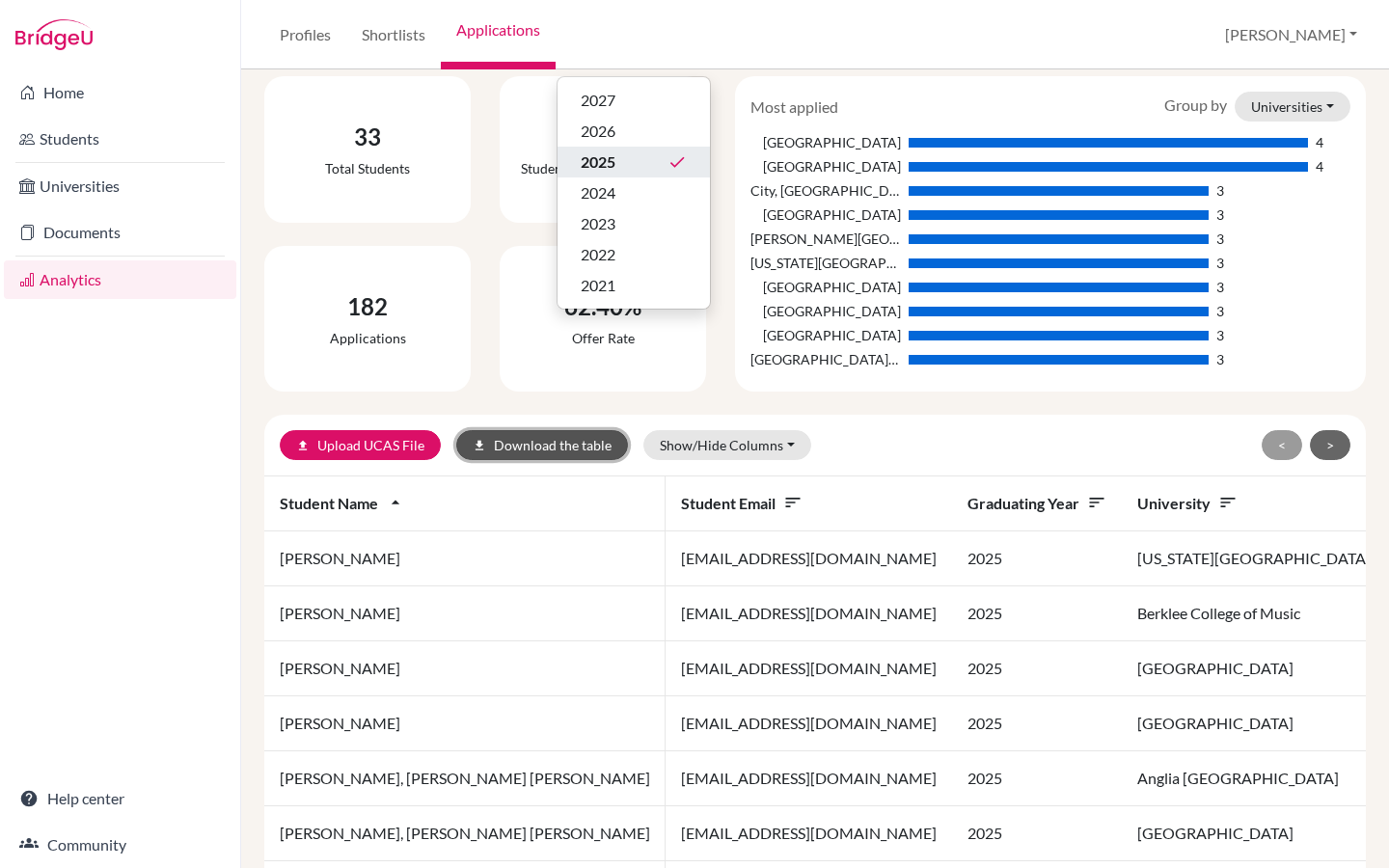
click at [551, 442] on button "download Download the table" at bounding box center [542, 445] width 172 height 29
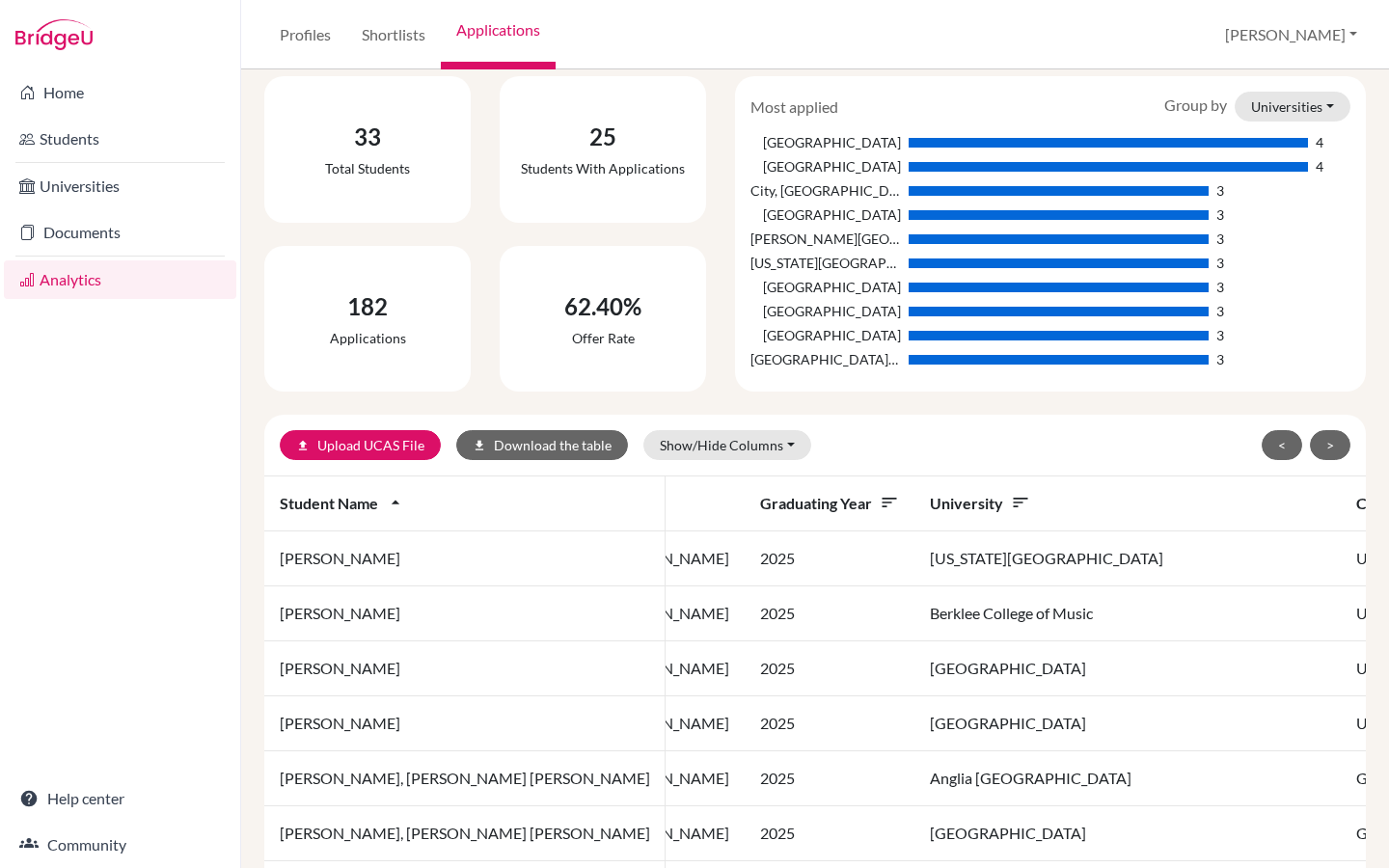
scroll to position [0, 222]
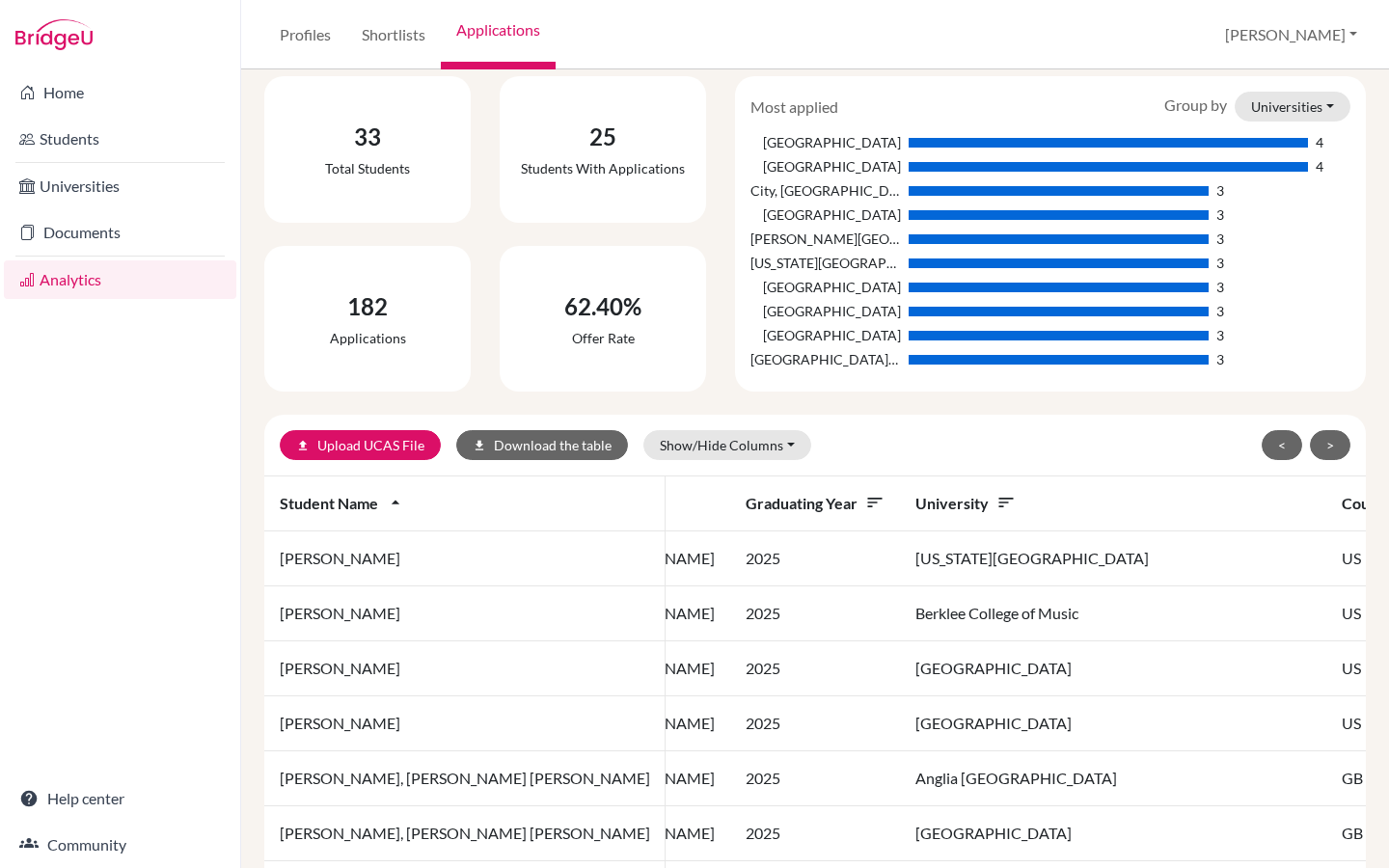
click at [1326, 564] on td "US" at bounding box center [1384, 559] width 116 height 55
